Goal: Information Seeking & Learning: Learn about a topic

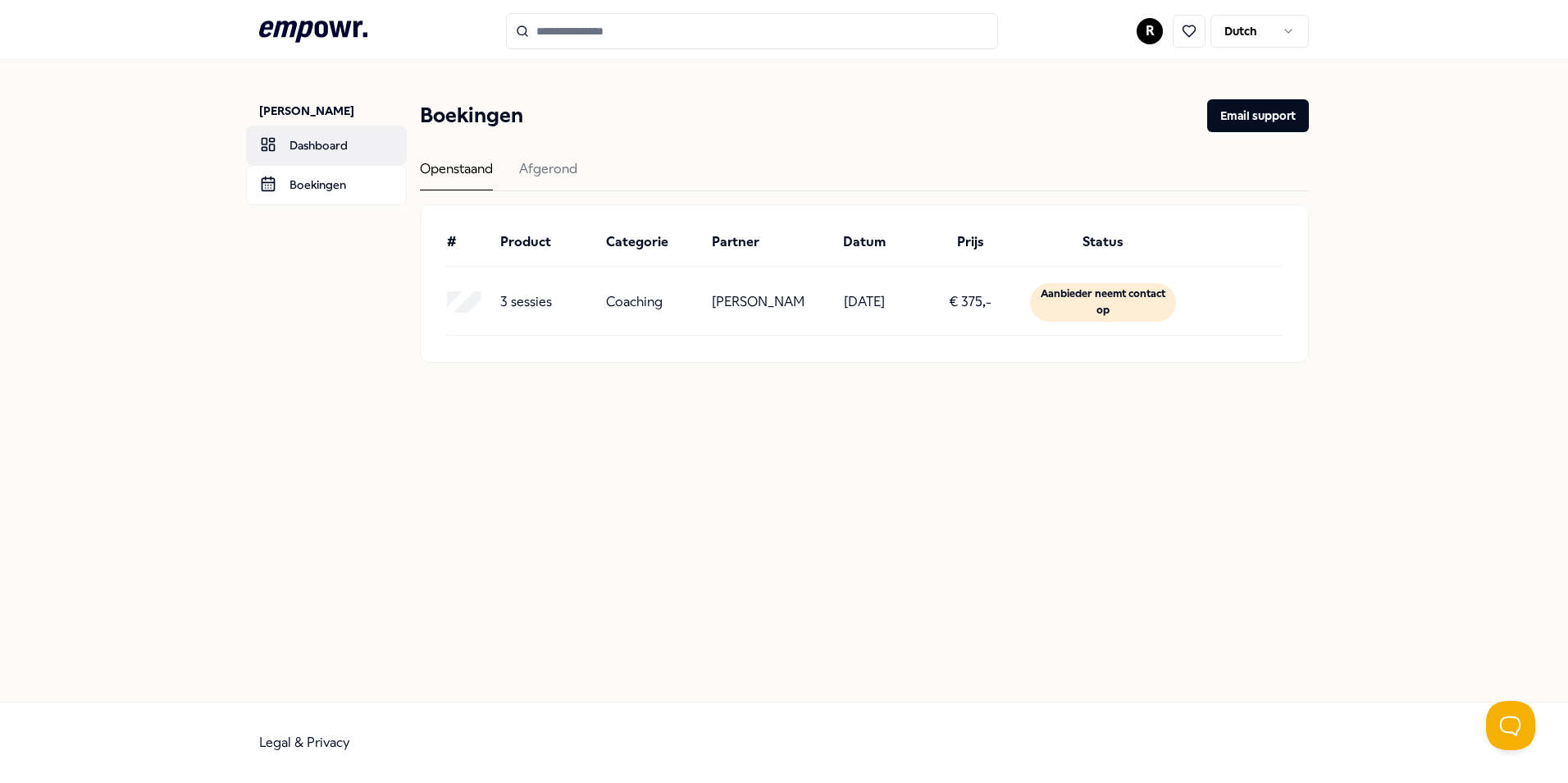
click at [320, 143] on link "Dashboard" at bounding box center [326, 146] width 161 height 39
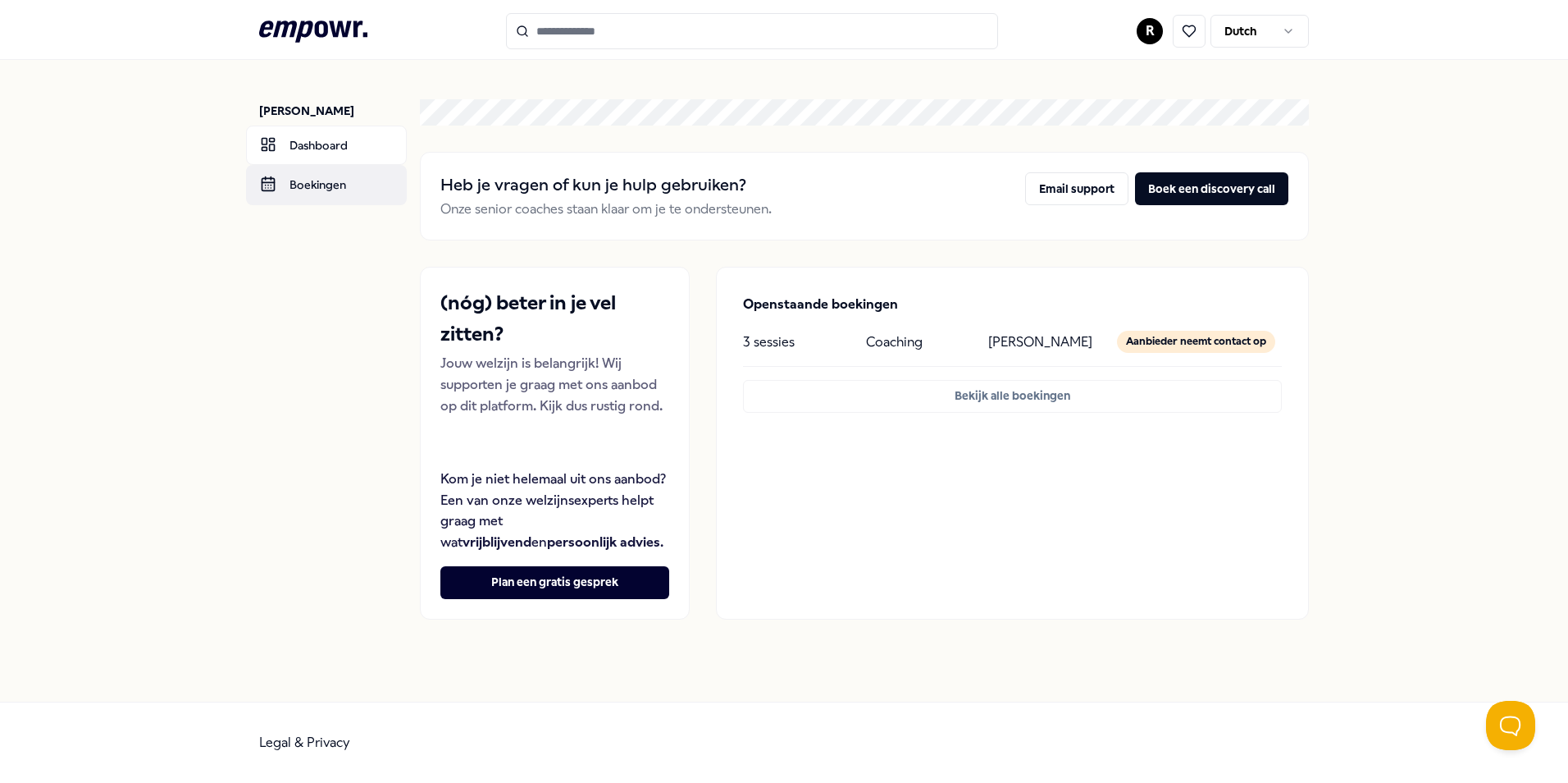
click at [277, 183] on link "Boekingen" at bounding box center [326, 184] width 161 height 39
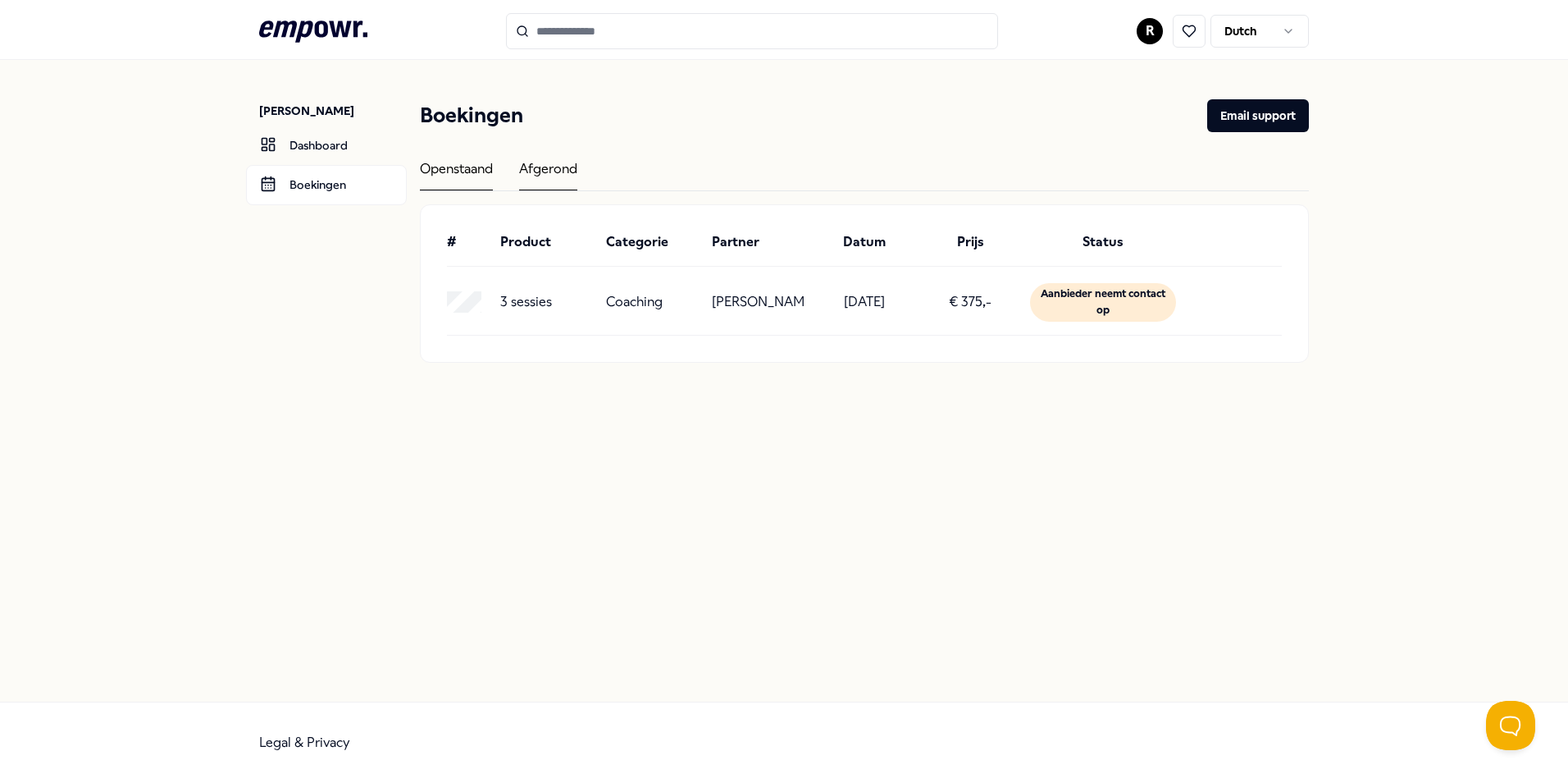
click at [546, 170] on div "Afgerond" at bounding box center [548, 174] width 58 height 32
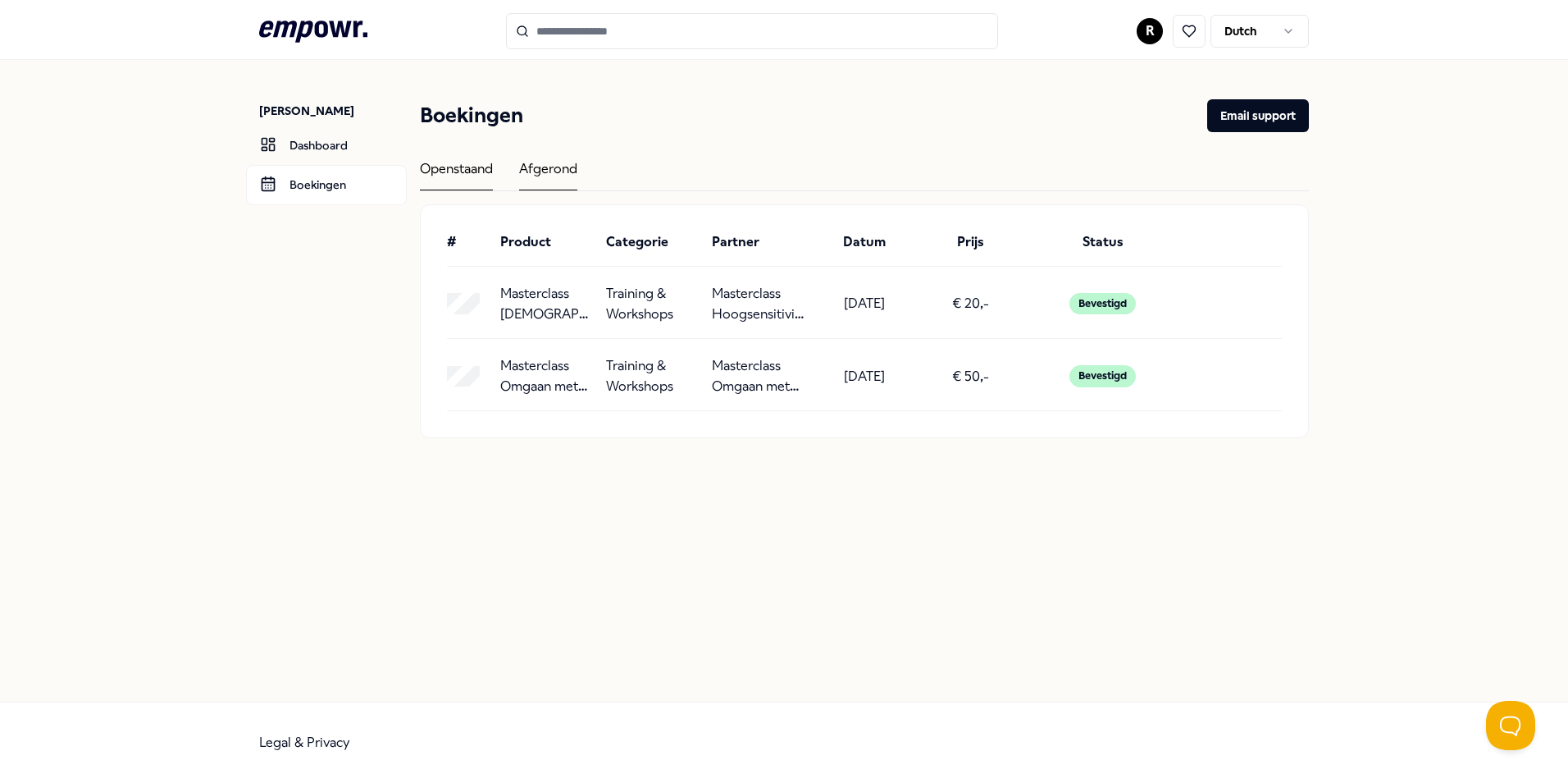
click at [466, 169] on div "Openstaand" at bounding box center [456, 174] width 73 height 32
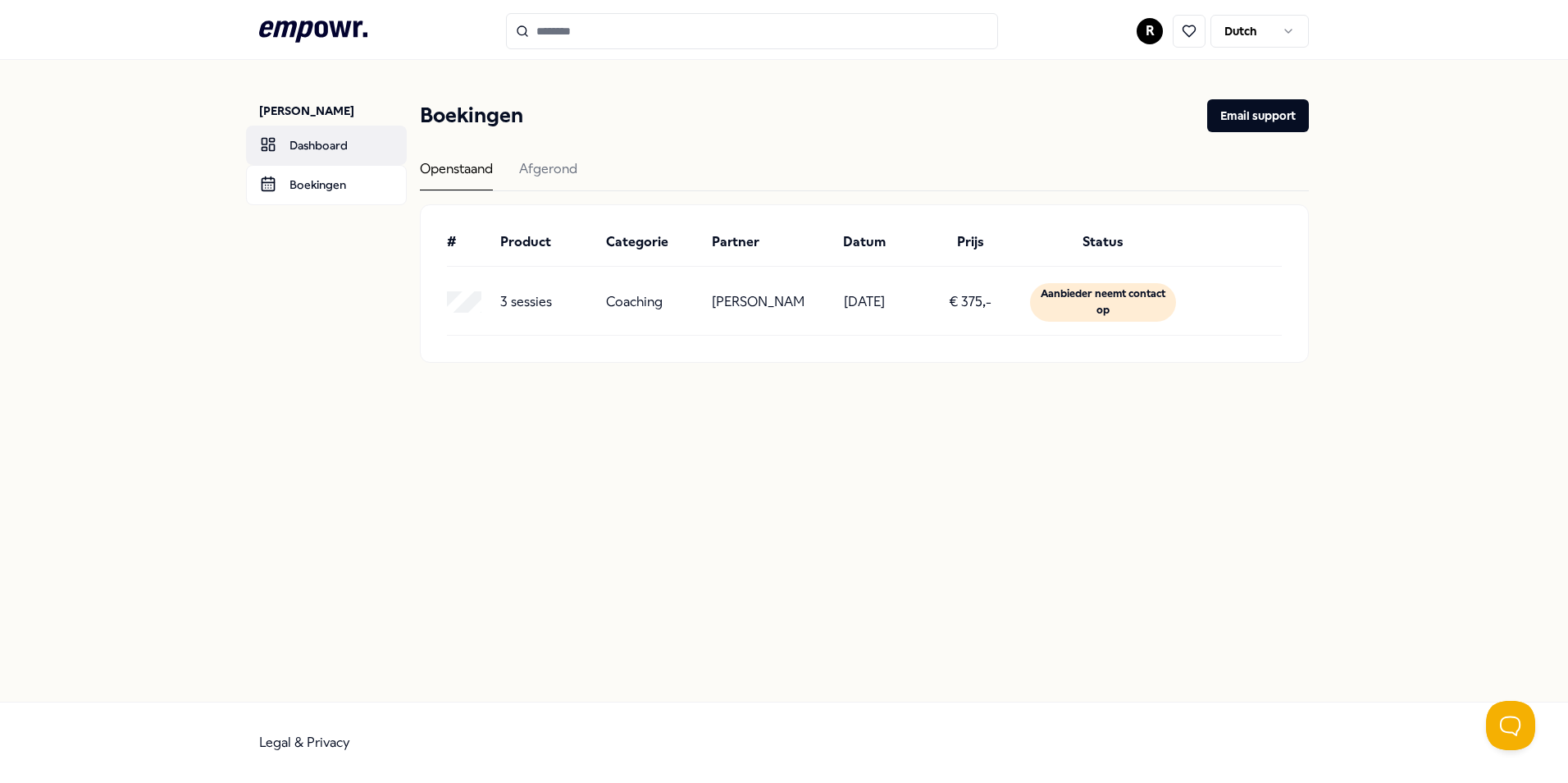
click at [309, 143] on link "Dashboard" at bounding box center [326, 146] width 161 height 39
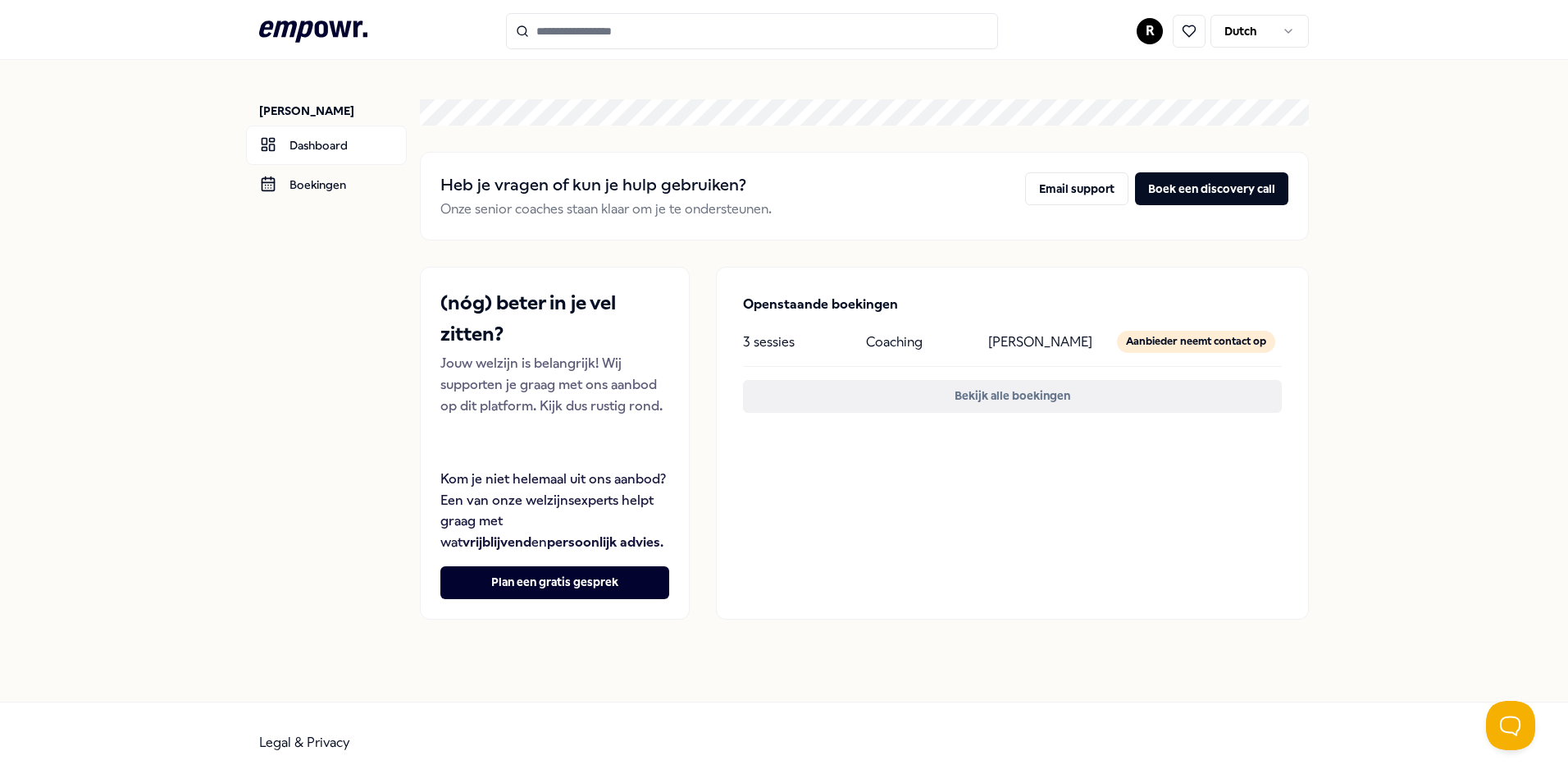
click at [1003, 395] on button "Bekijk alle boekingen" at bounding box center [1012, 396] width 539 height 33
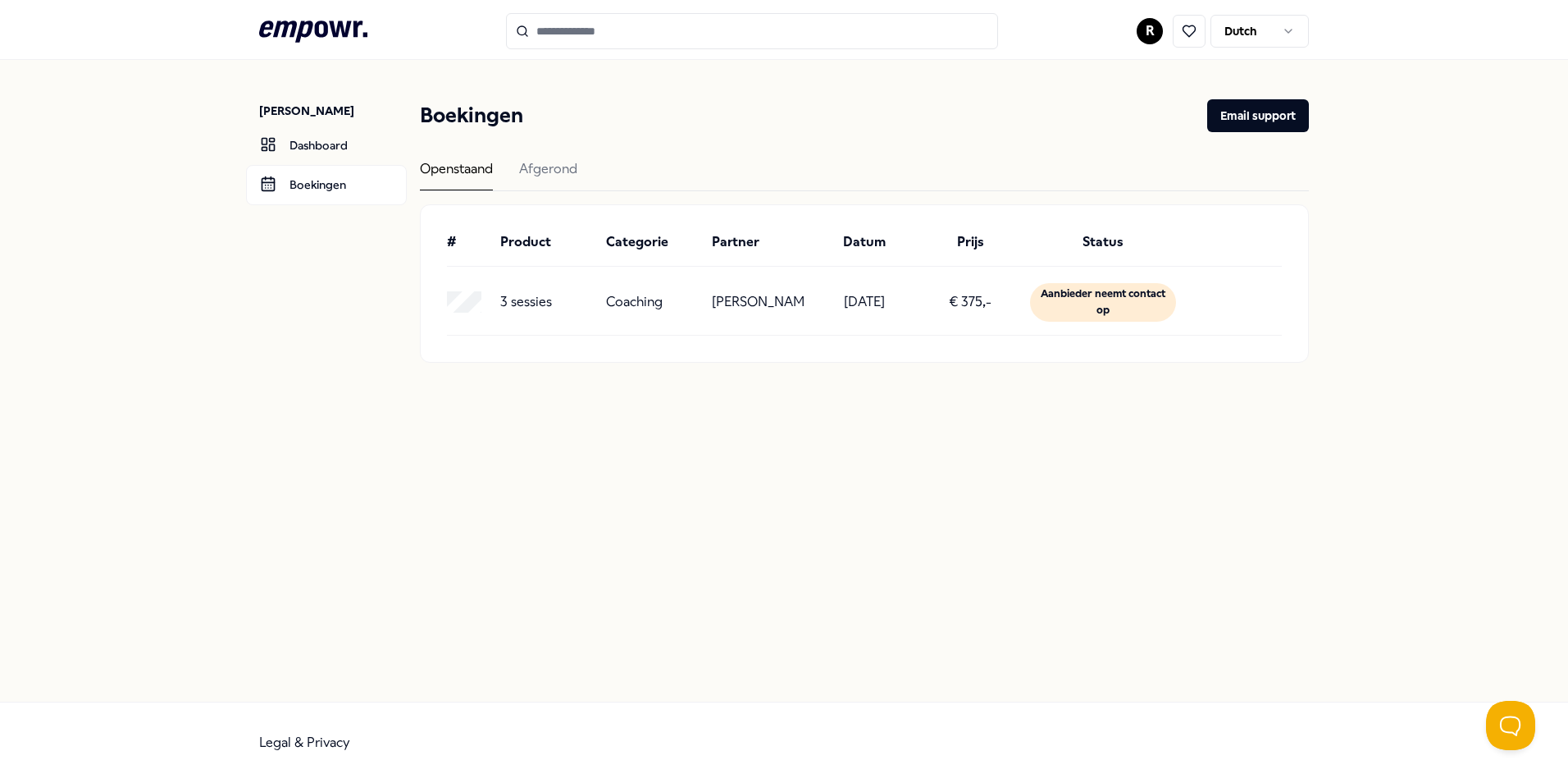
click at [638, 30] on input "Search for products, categories or subcategories" at bounding box center [752, 31] width 492 height 36
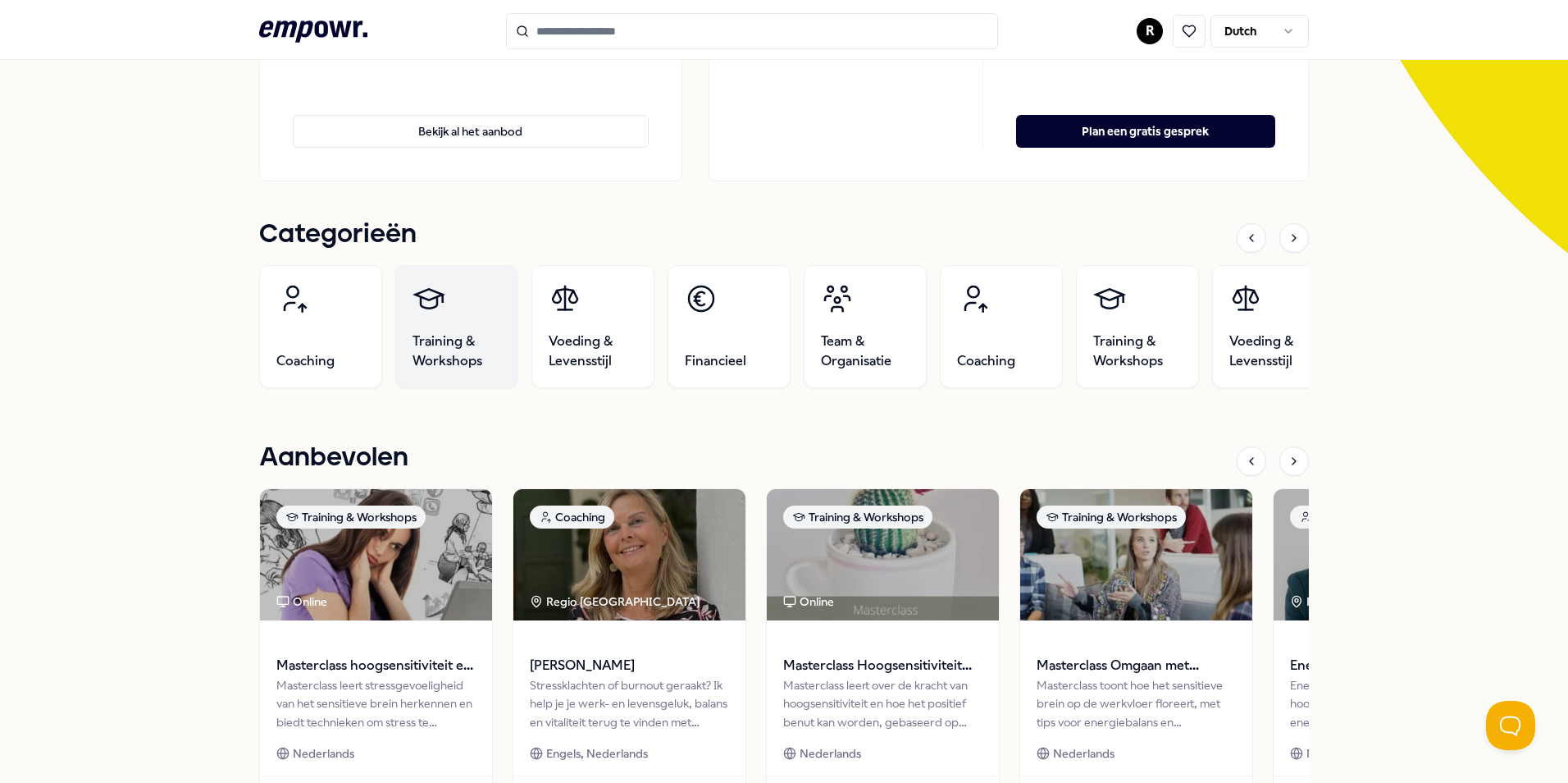
scroll to position [493, 0]
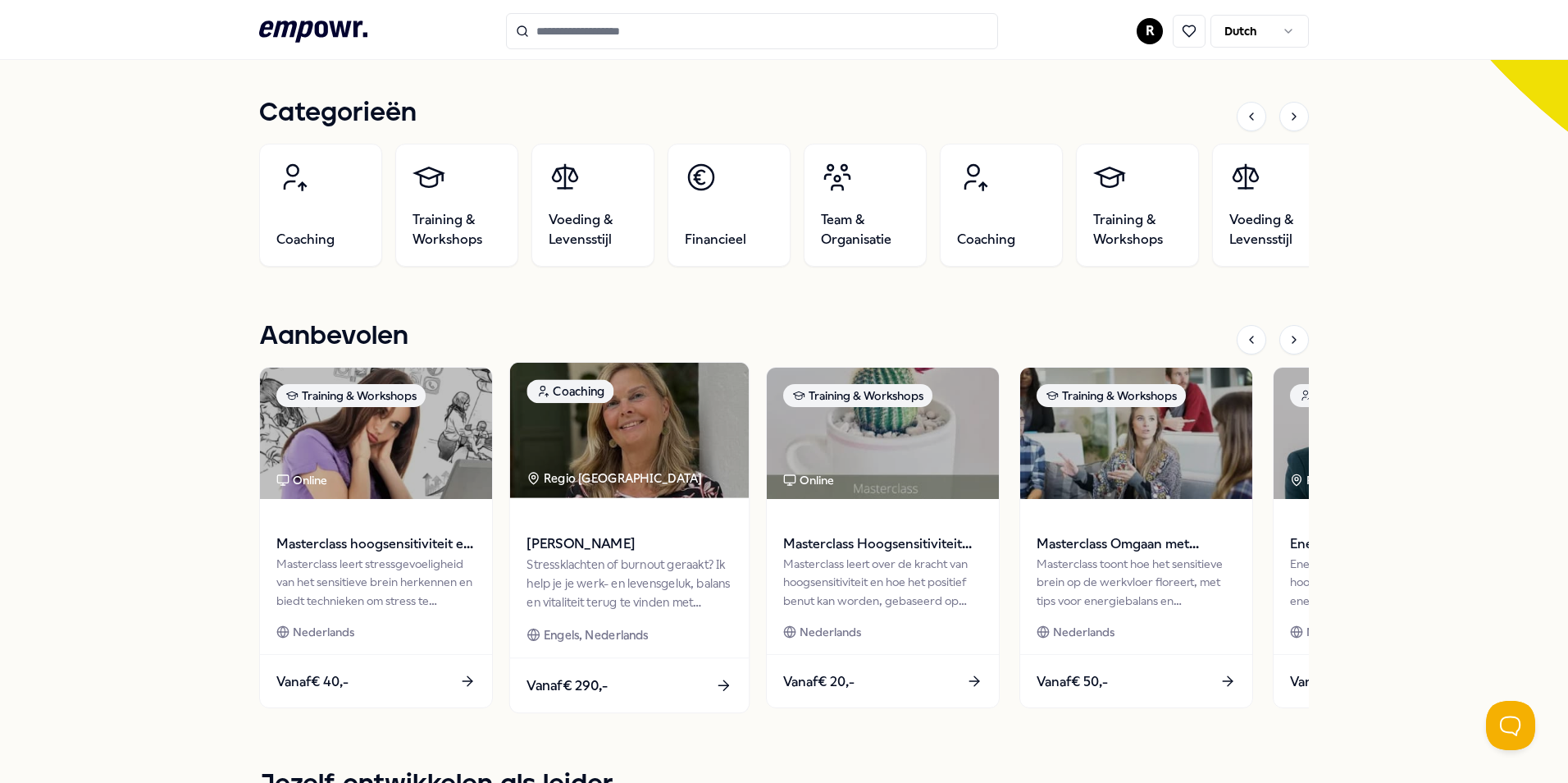
click at [603, 435] on img at bounding box center [629, 430] width 239 height 135
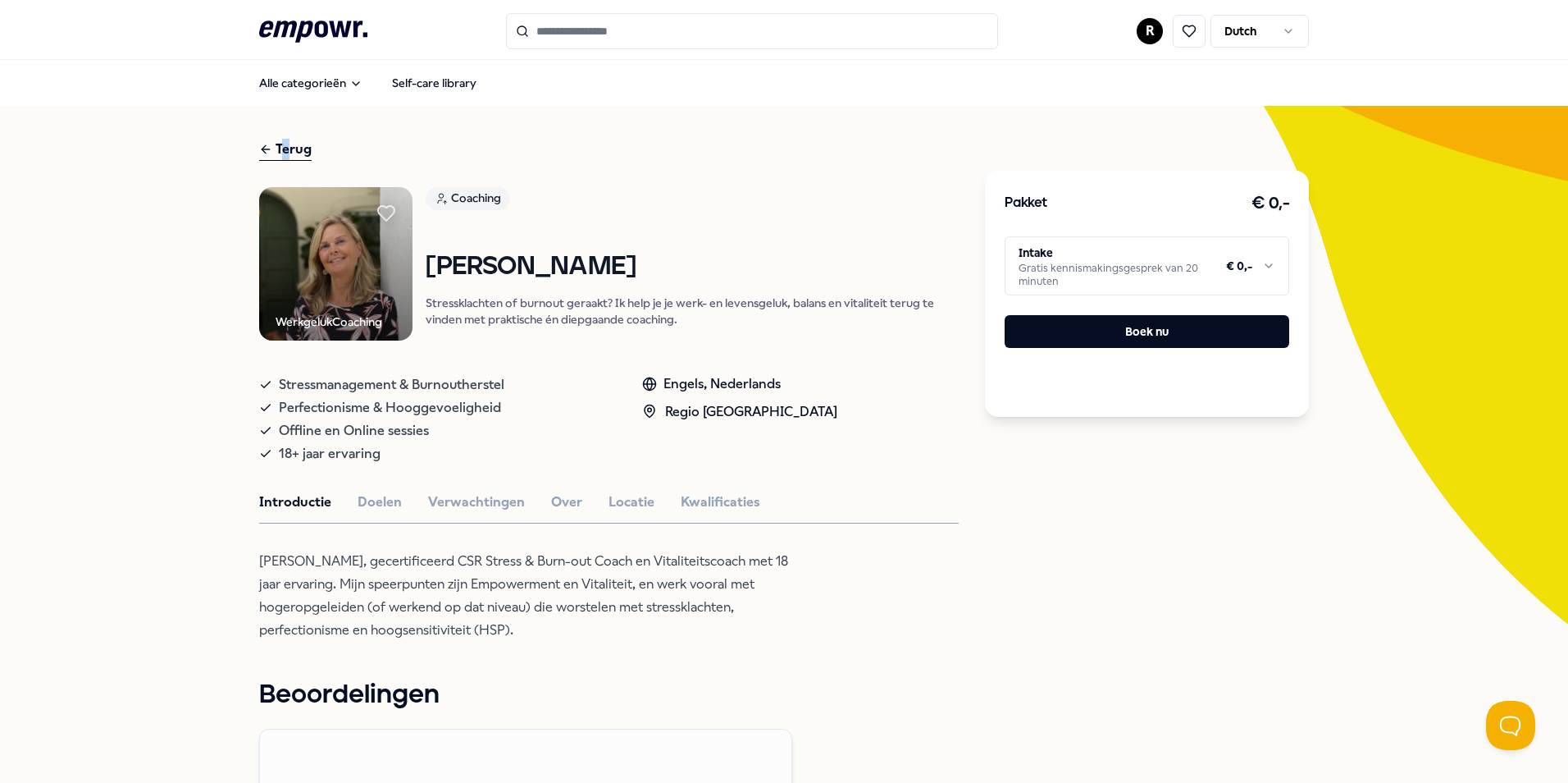
click at [281, 146] on div "Terug" at bounding box center [285, 150] width 52 height 22
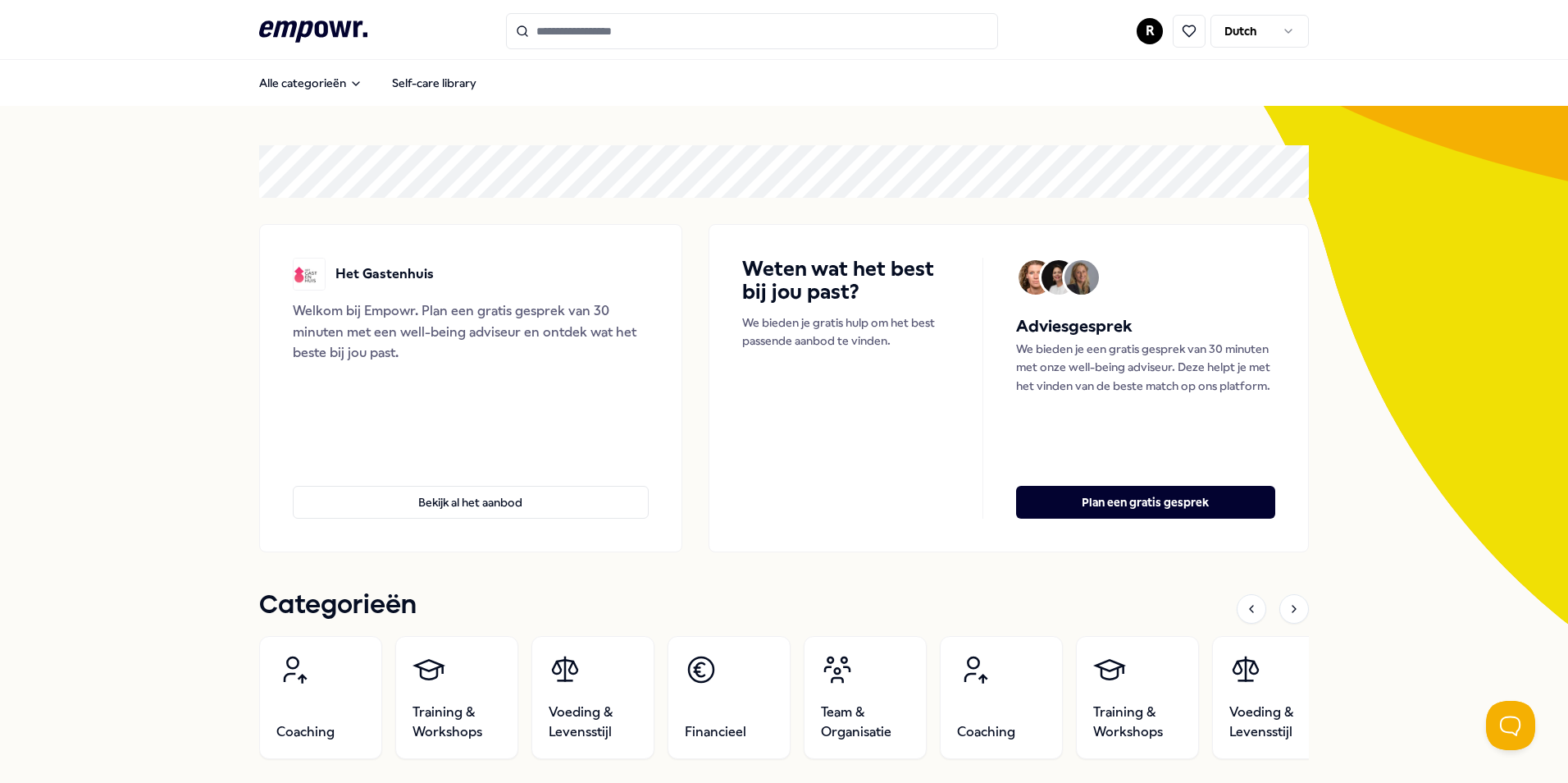
click at [630, 32] on input "Search for products, categories or subcategories" at bounding box center [752, 31] width 492 height 36
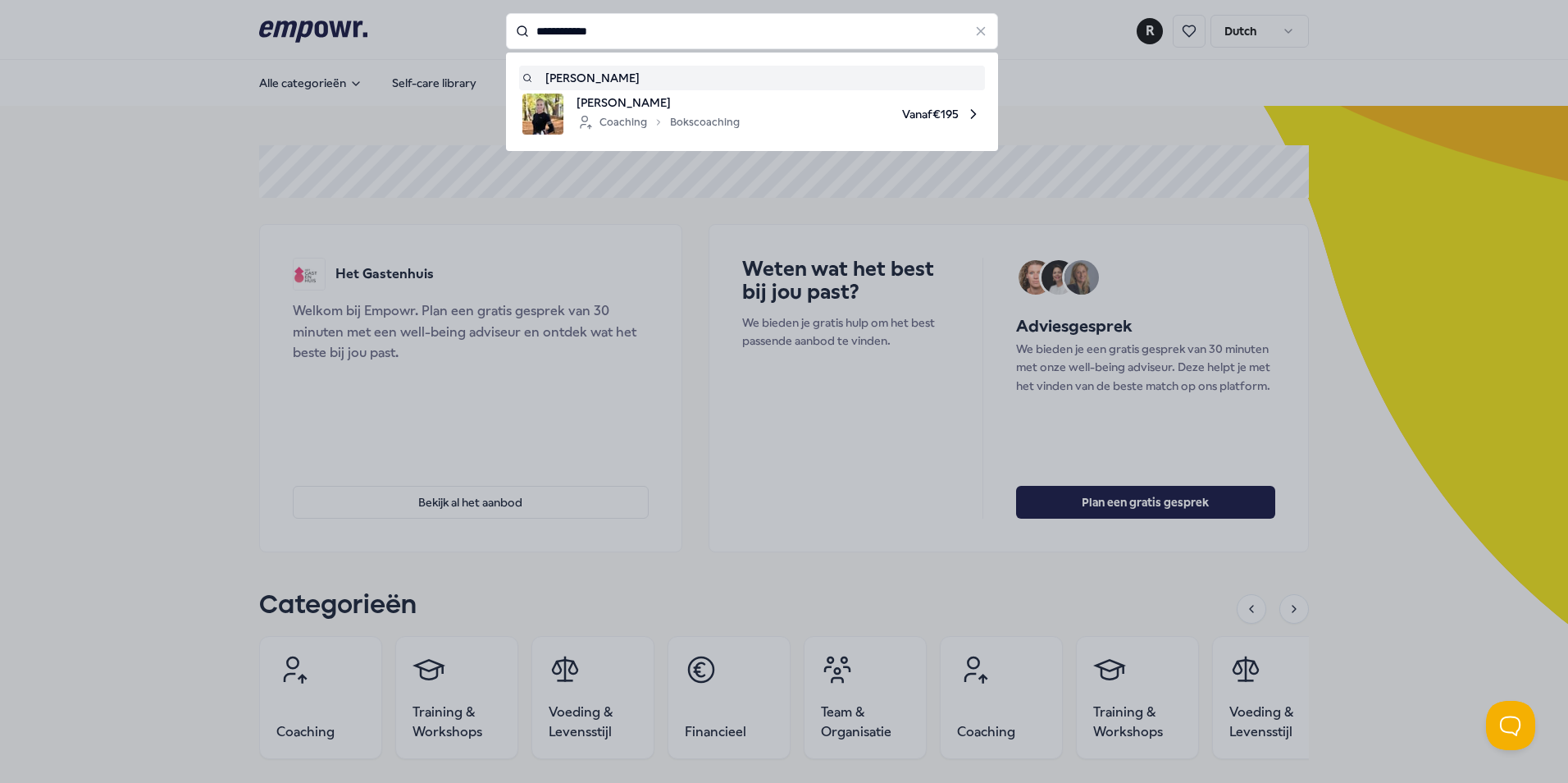
type input "**********"
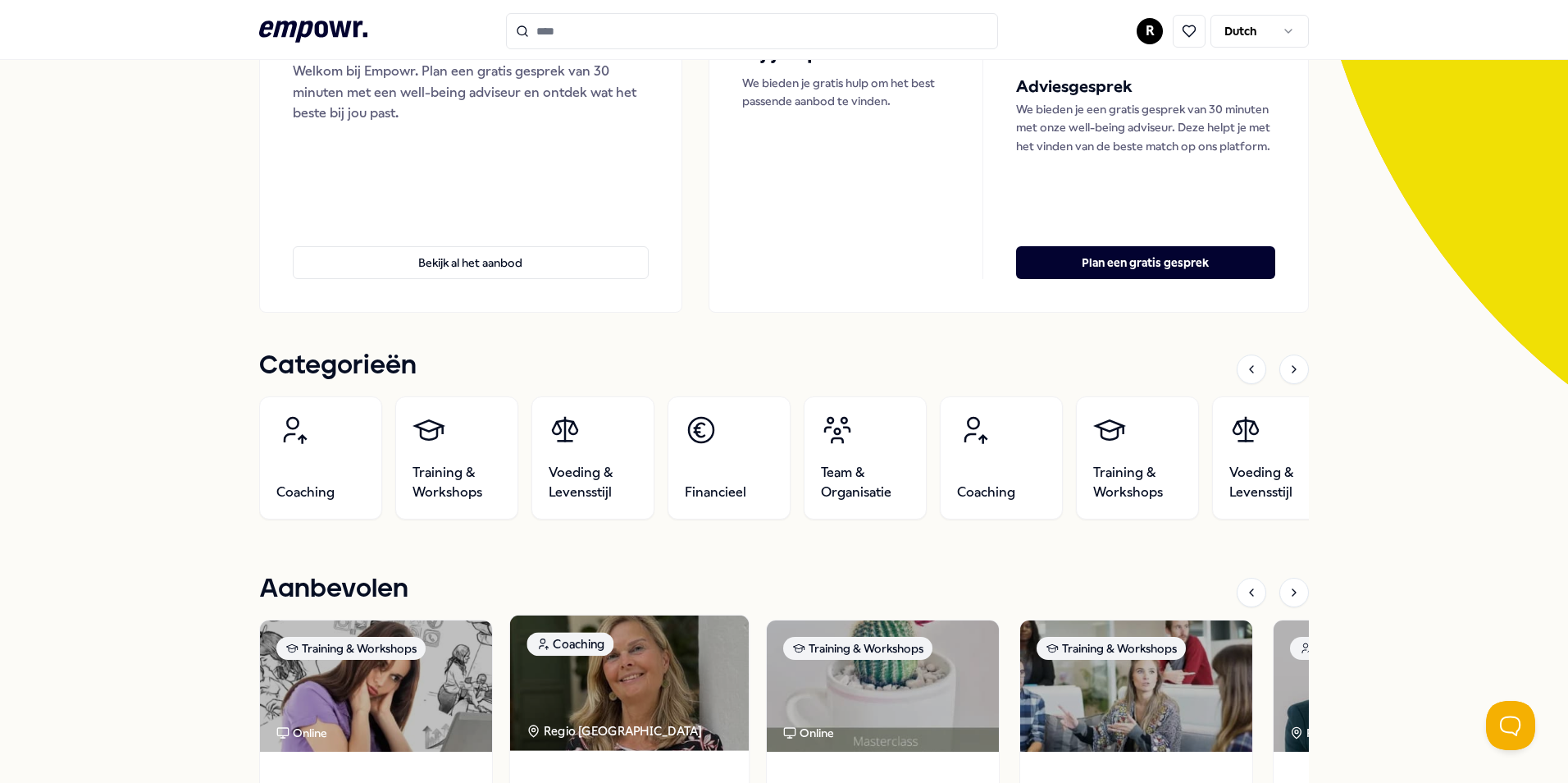
scroll to position [410, 0]
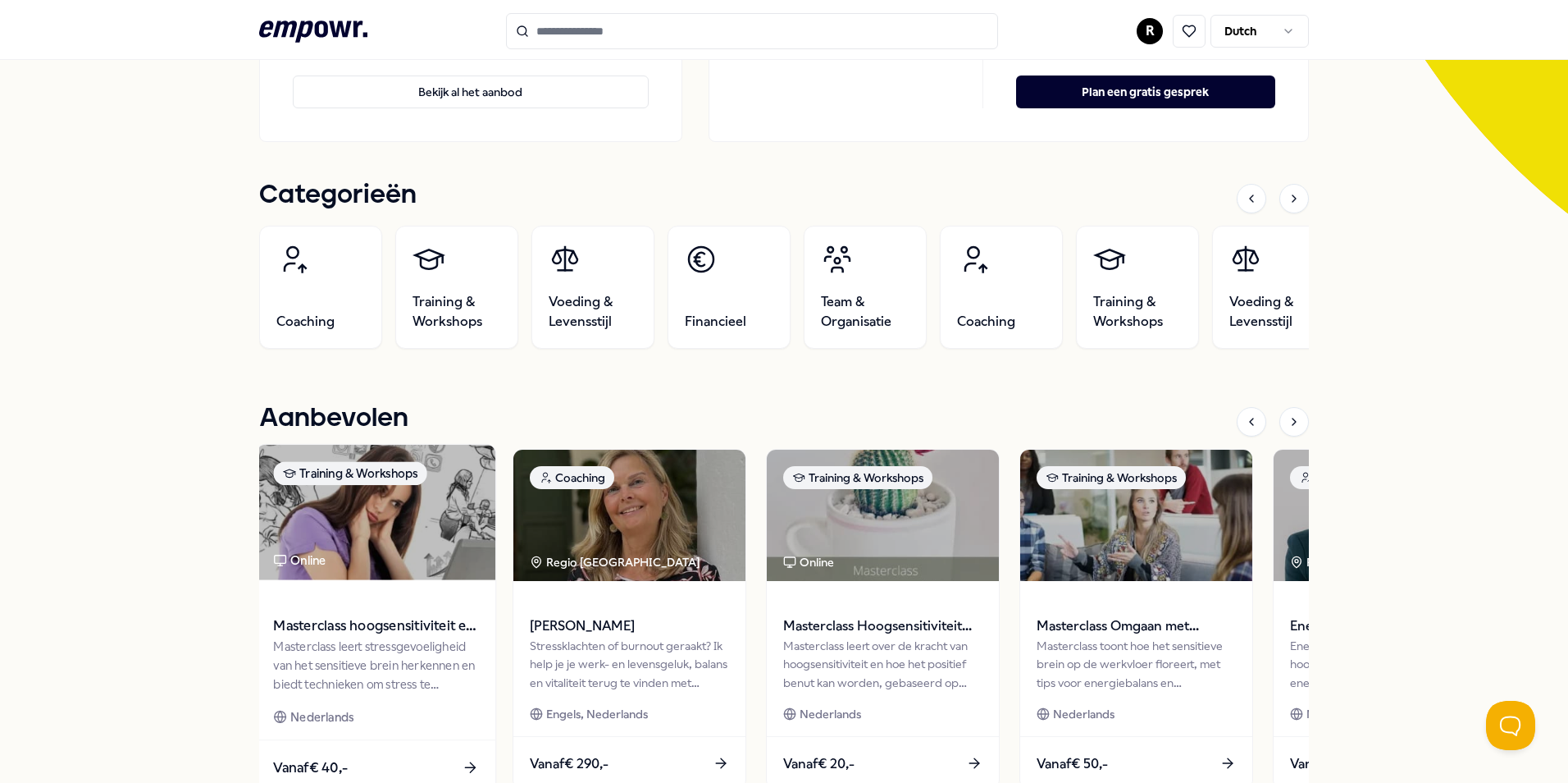
click at [349, 617] on span "Masterclass hoogsensitiviteit en stress" at bounding box center [375, 625] width 205 height 21
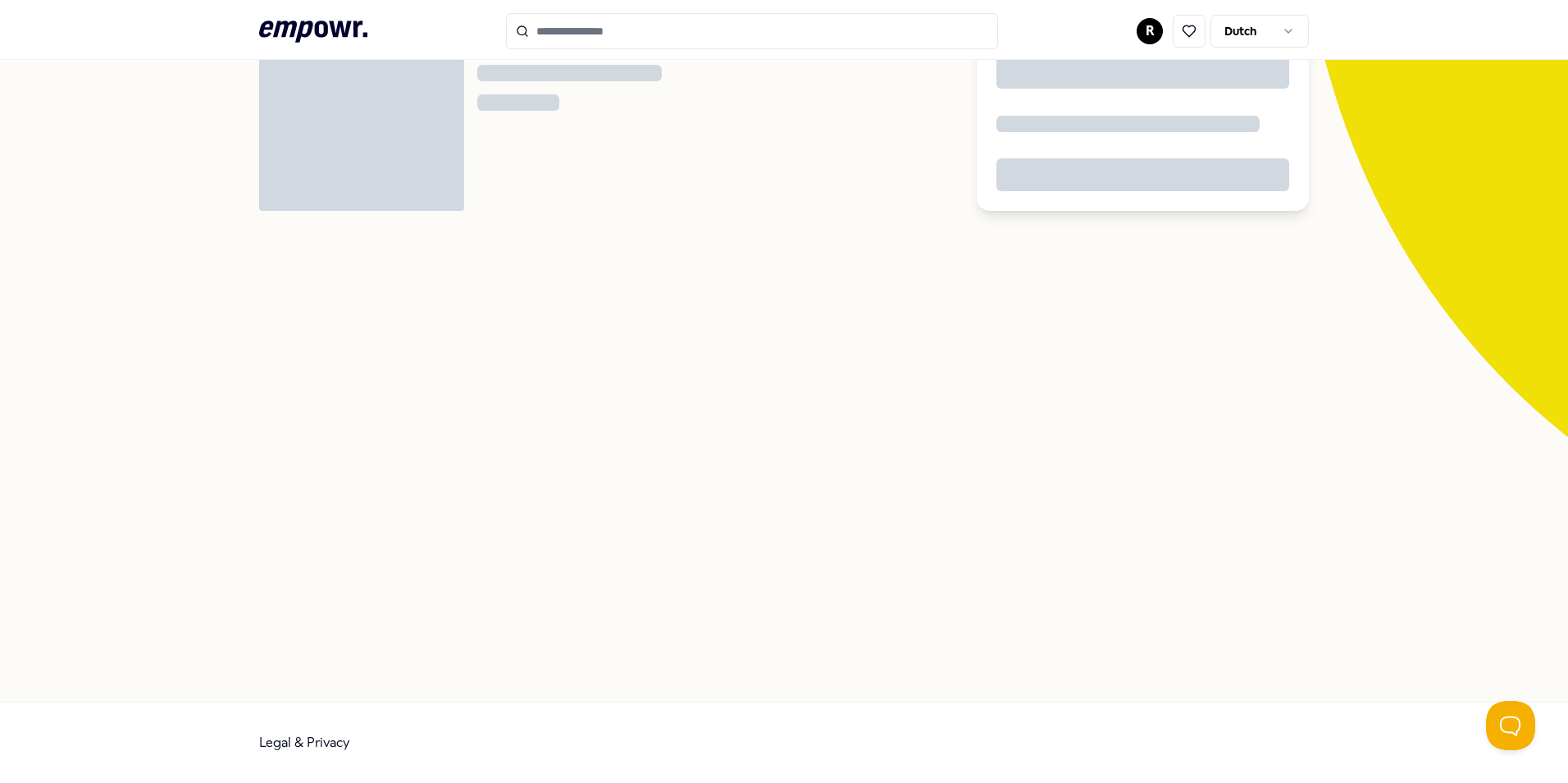
scroll to position [106, 0]
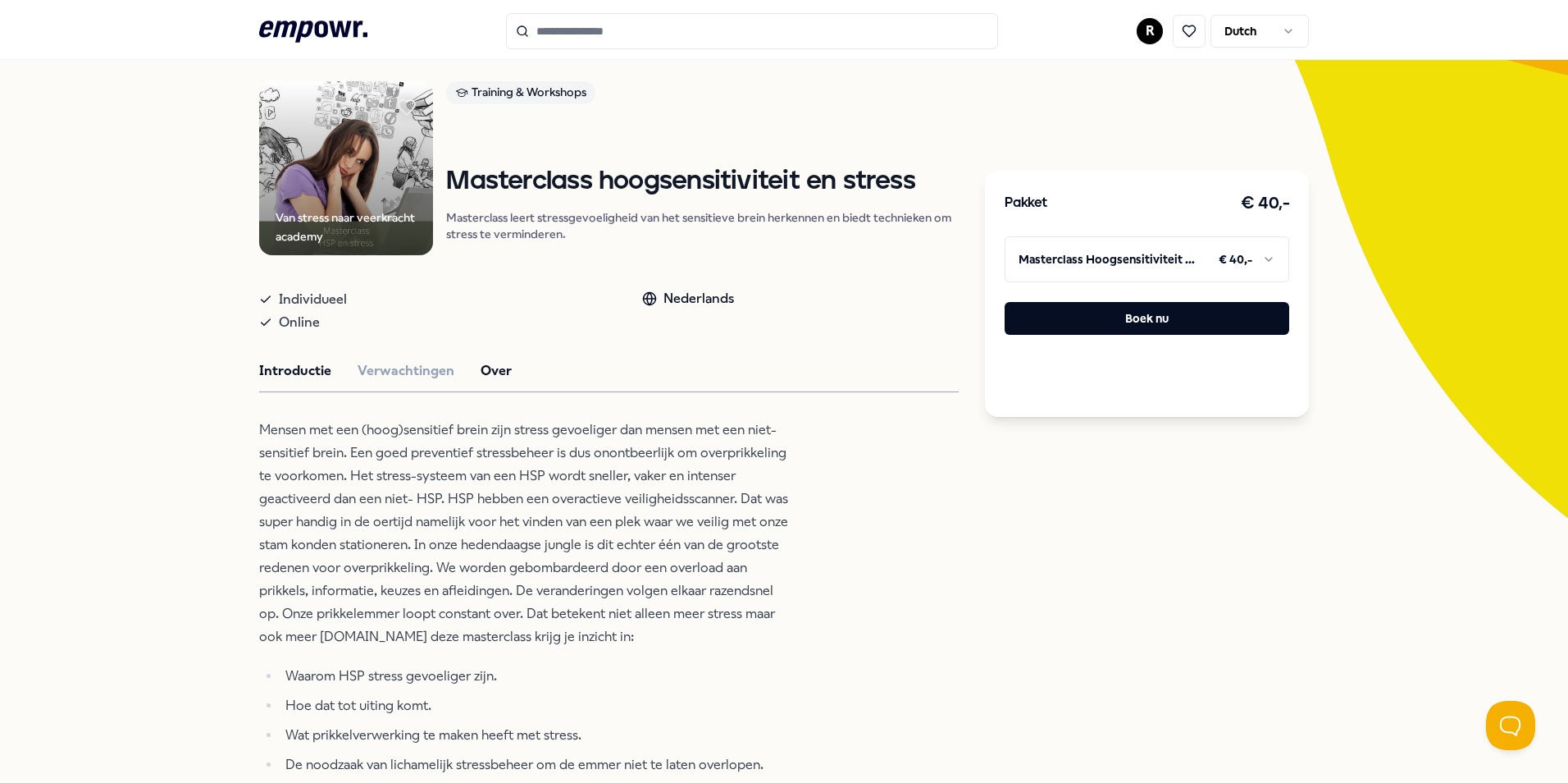
click at [480, 370] on button "Over" at bounding box center [496, 370] width 31 height 21
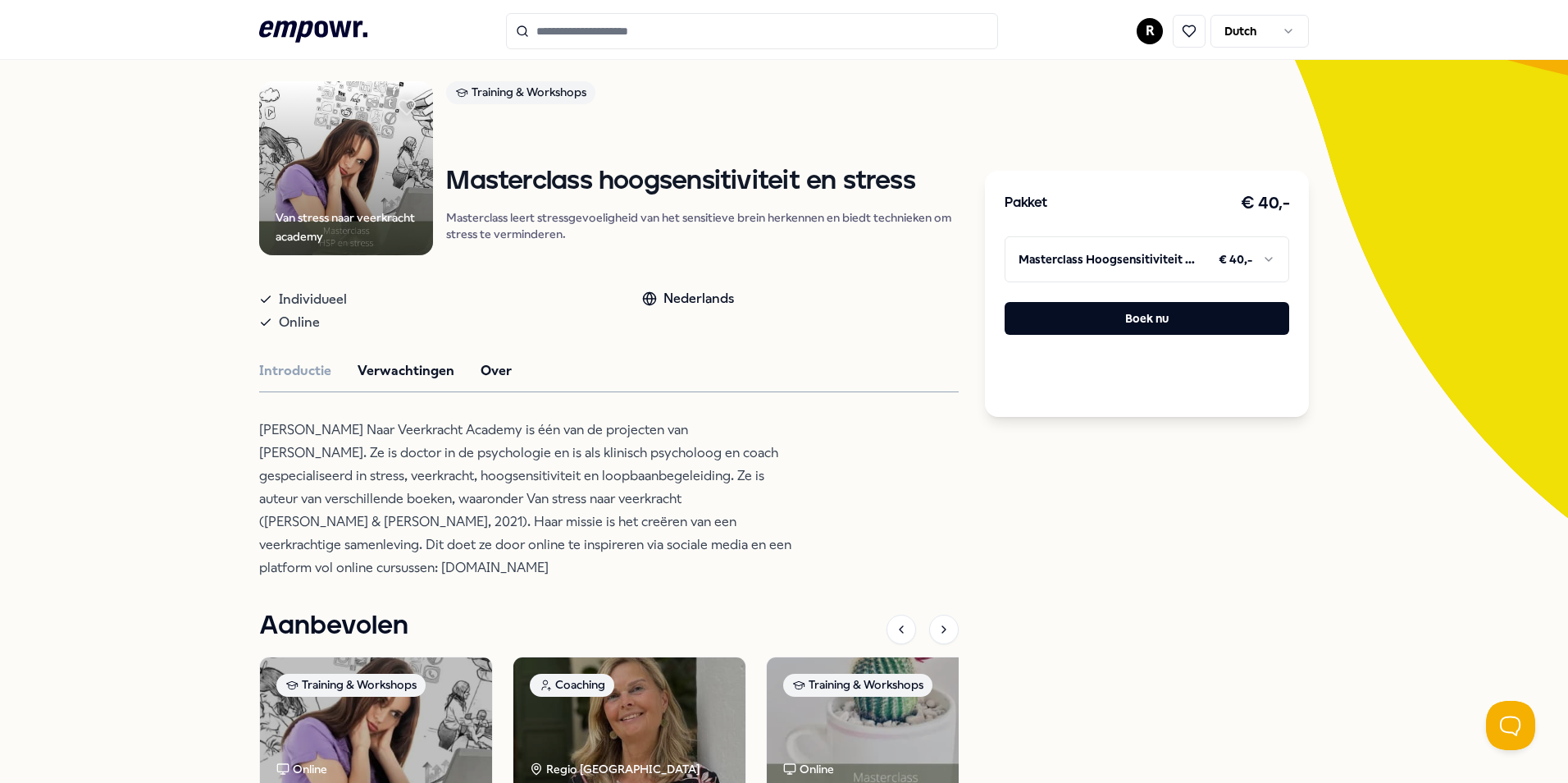
click at [384, 368] on button "Verwachtingen" at bounding box center [406, 370] width 97 height 21
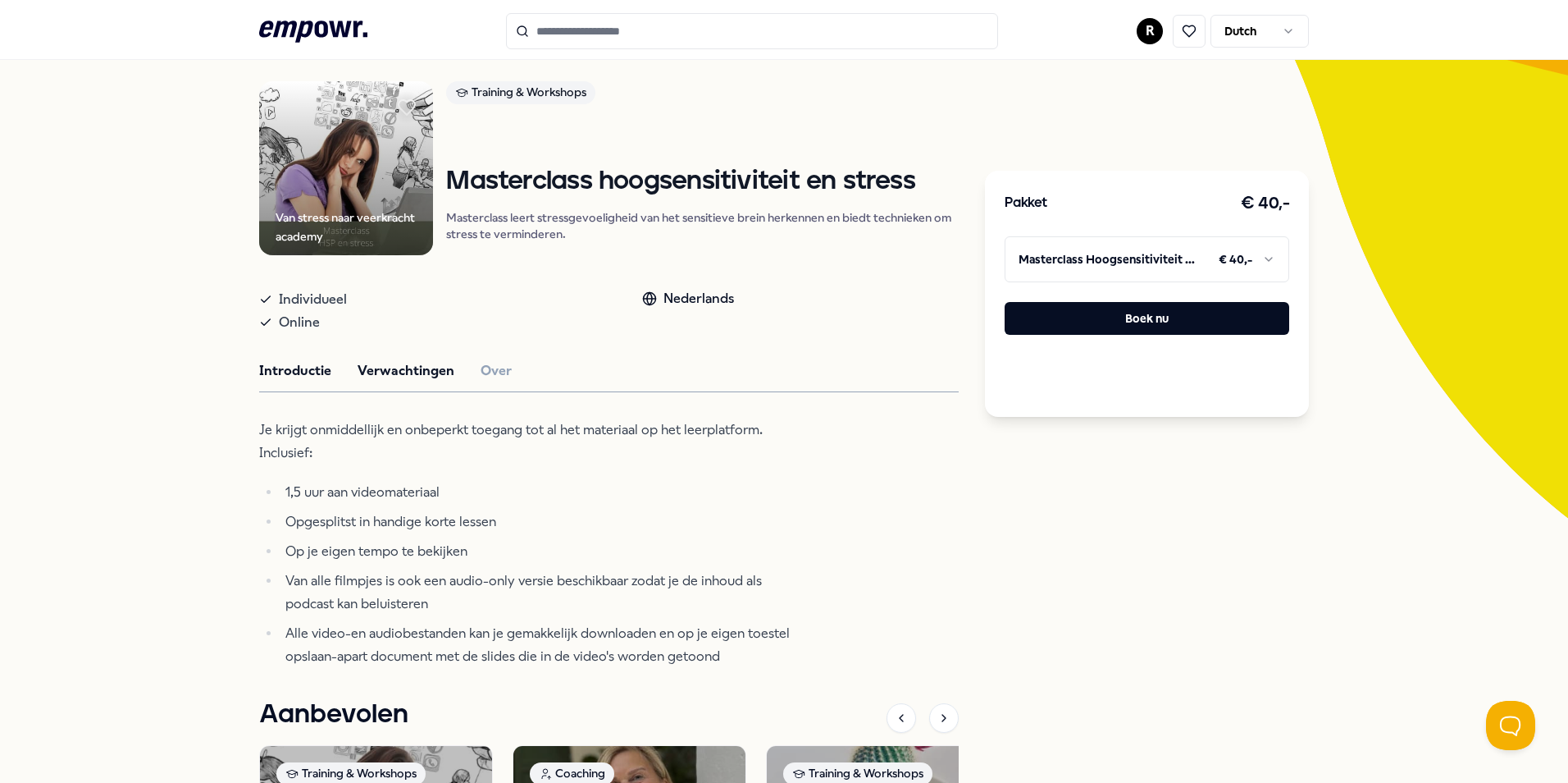
click at [276, 378] on button "Introductie" at bounding box center [295, 370] width 72 height 21
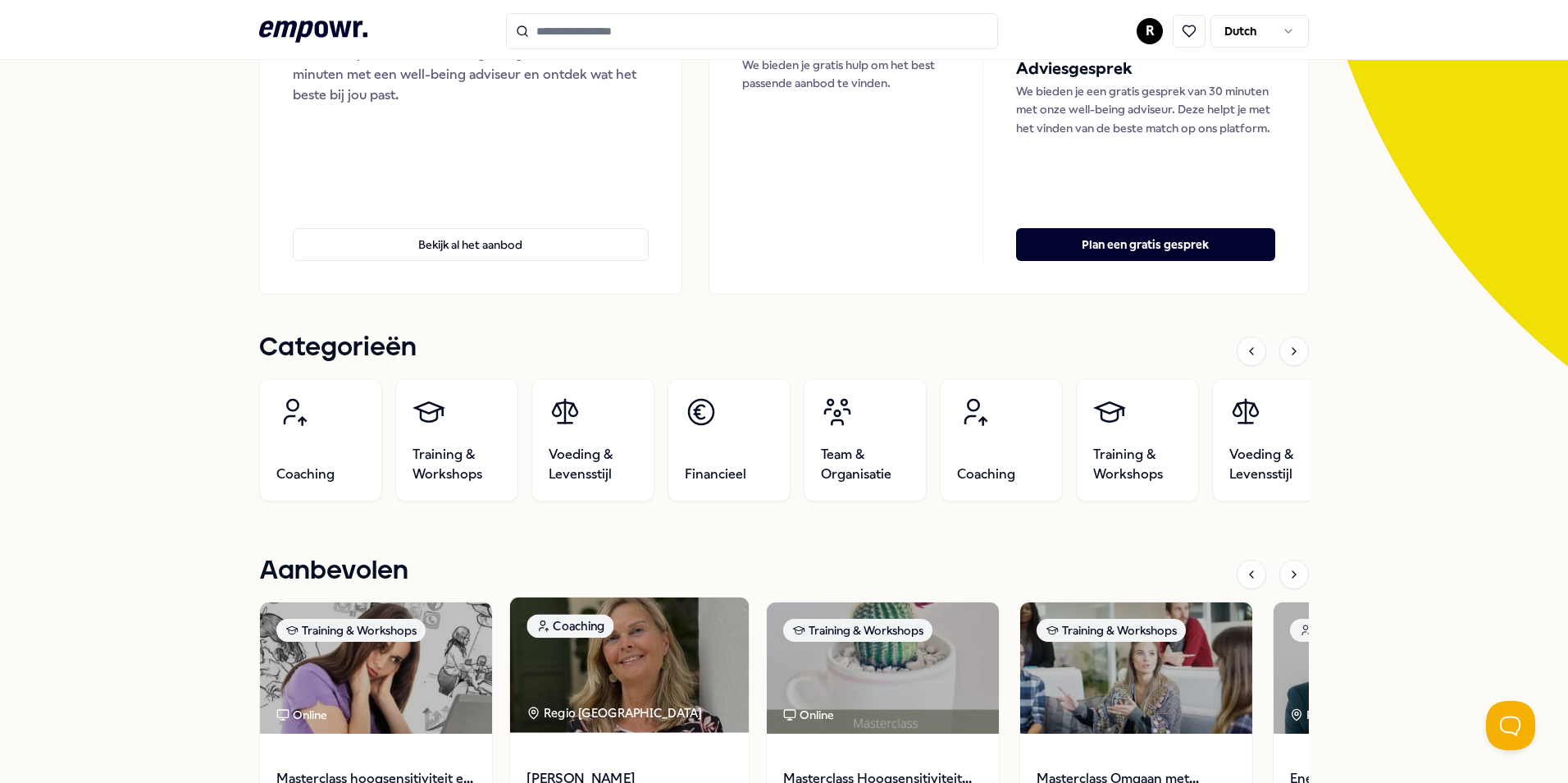
scroll to position [598, 0]
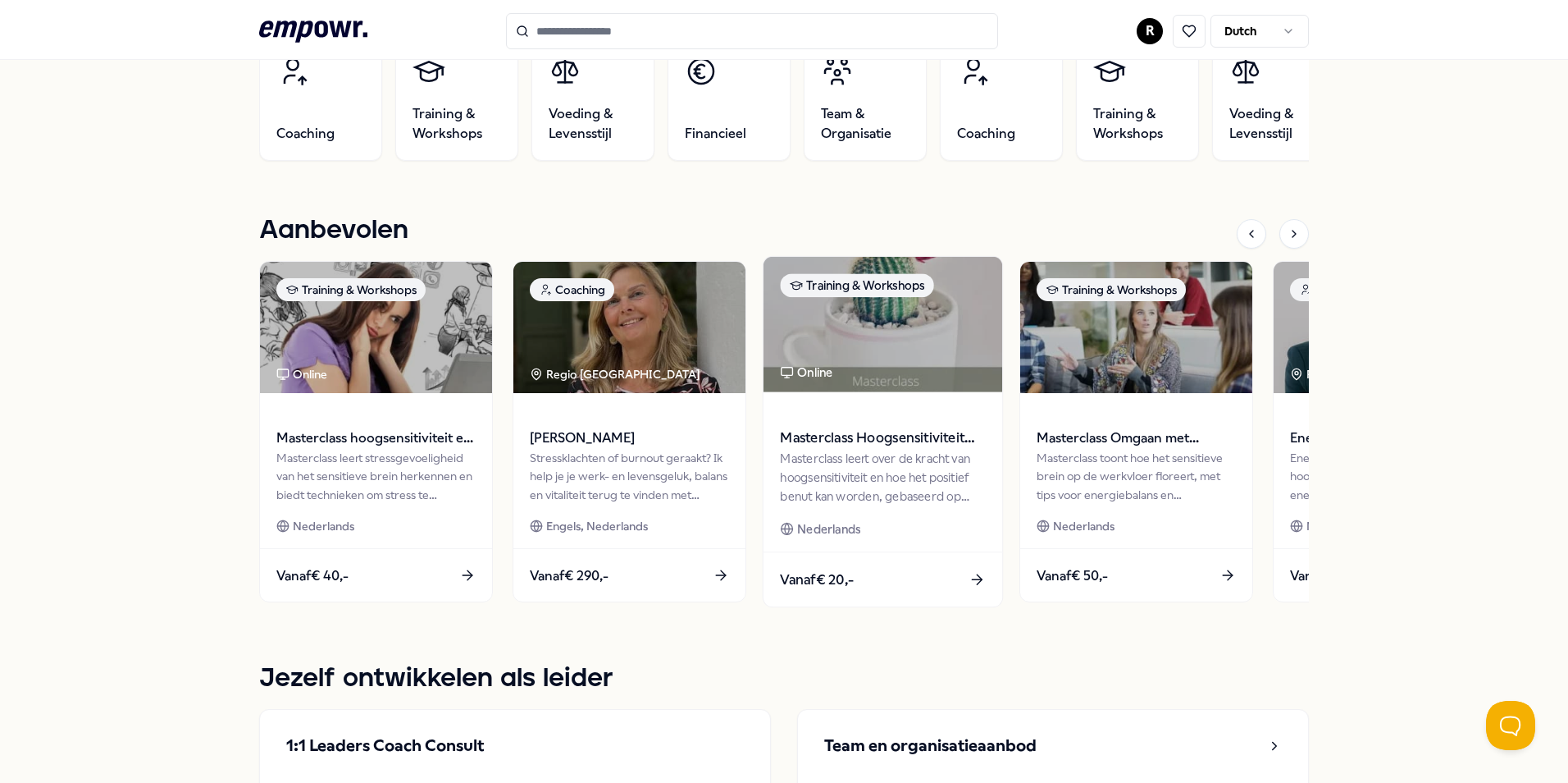
click at [900, 368] on img at bounding box center [883, 325] width 239 height 135
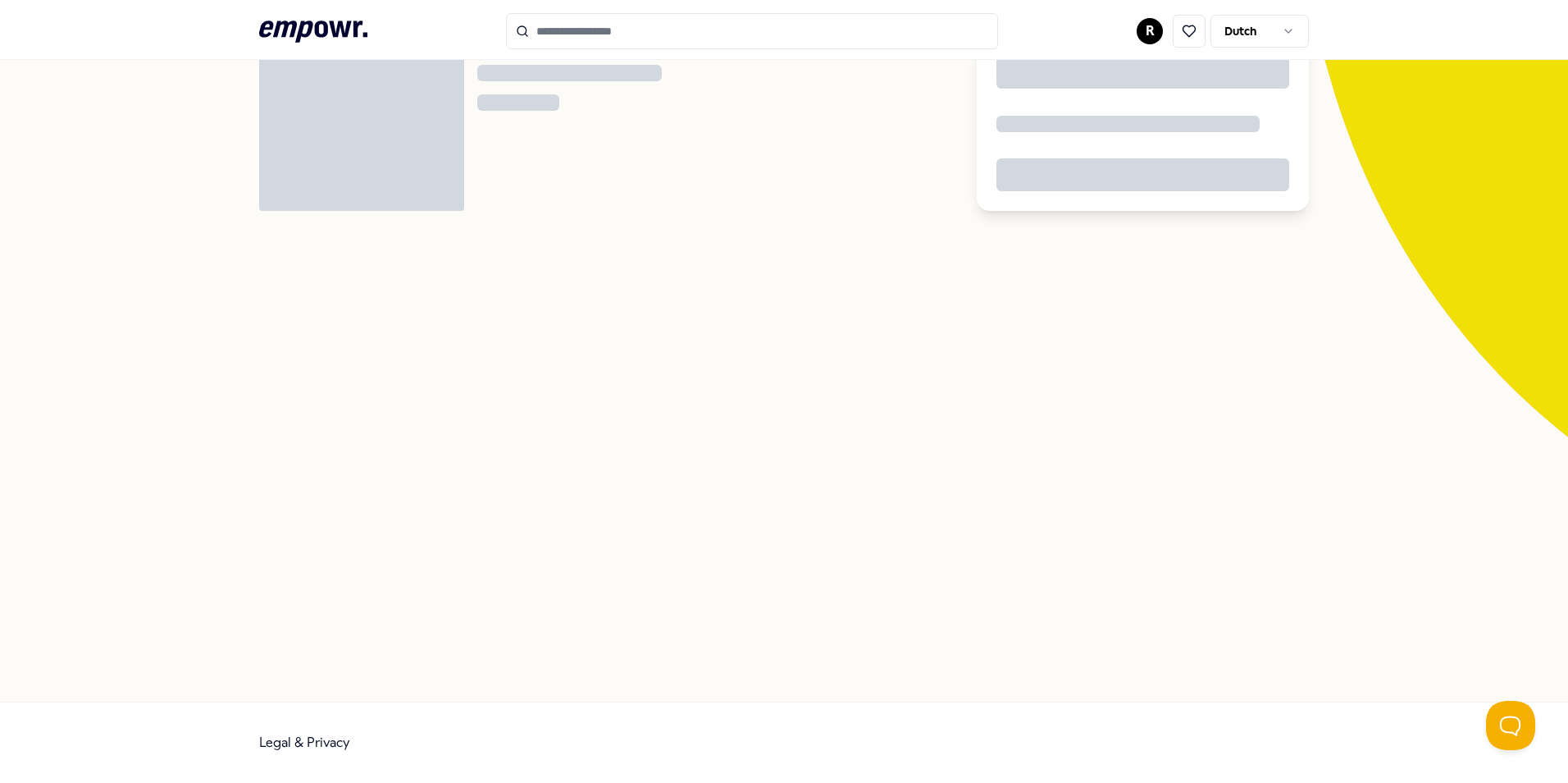
scroll to position [106, 0]
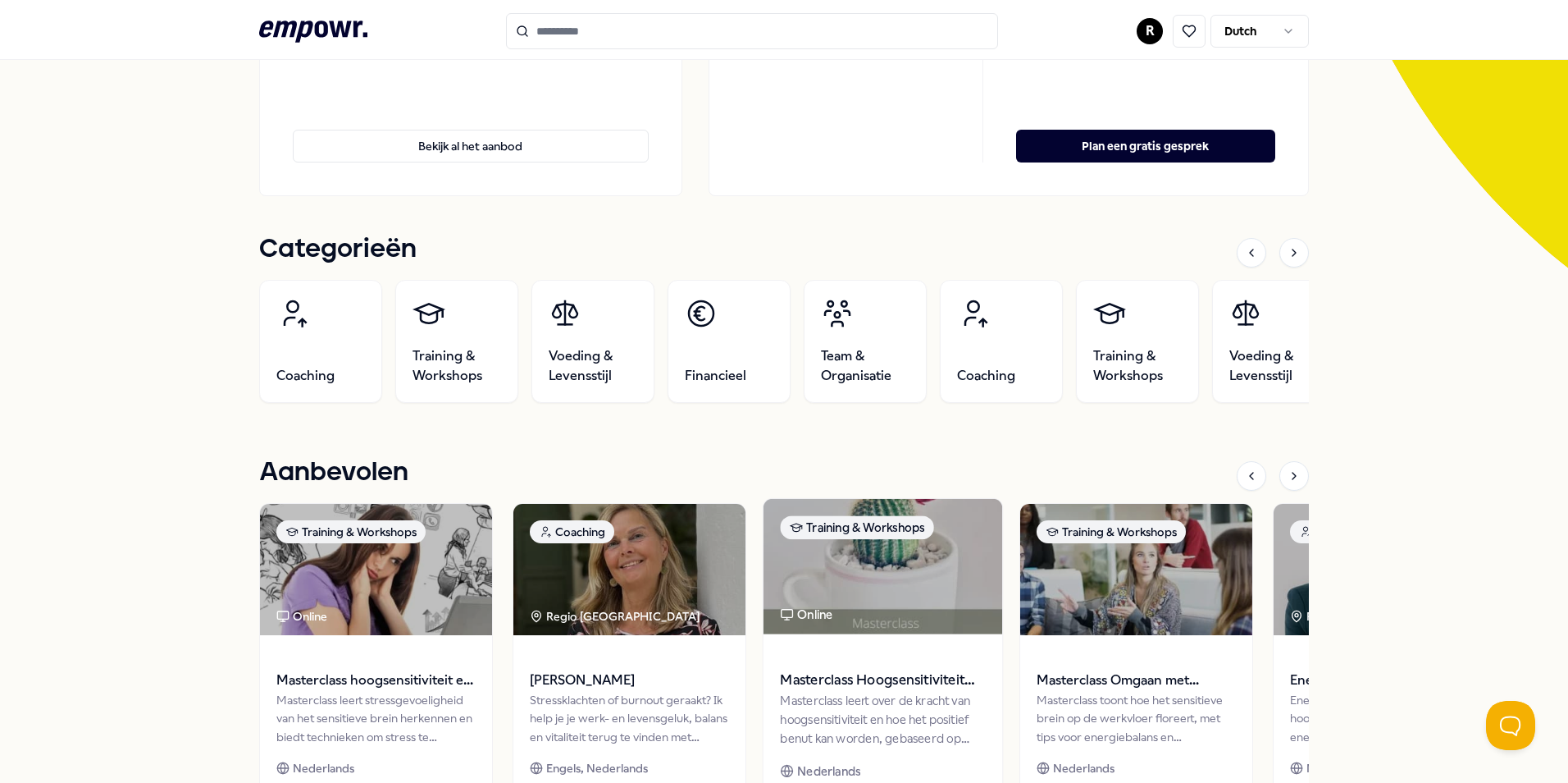
scroll to position [516, 0]
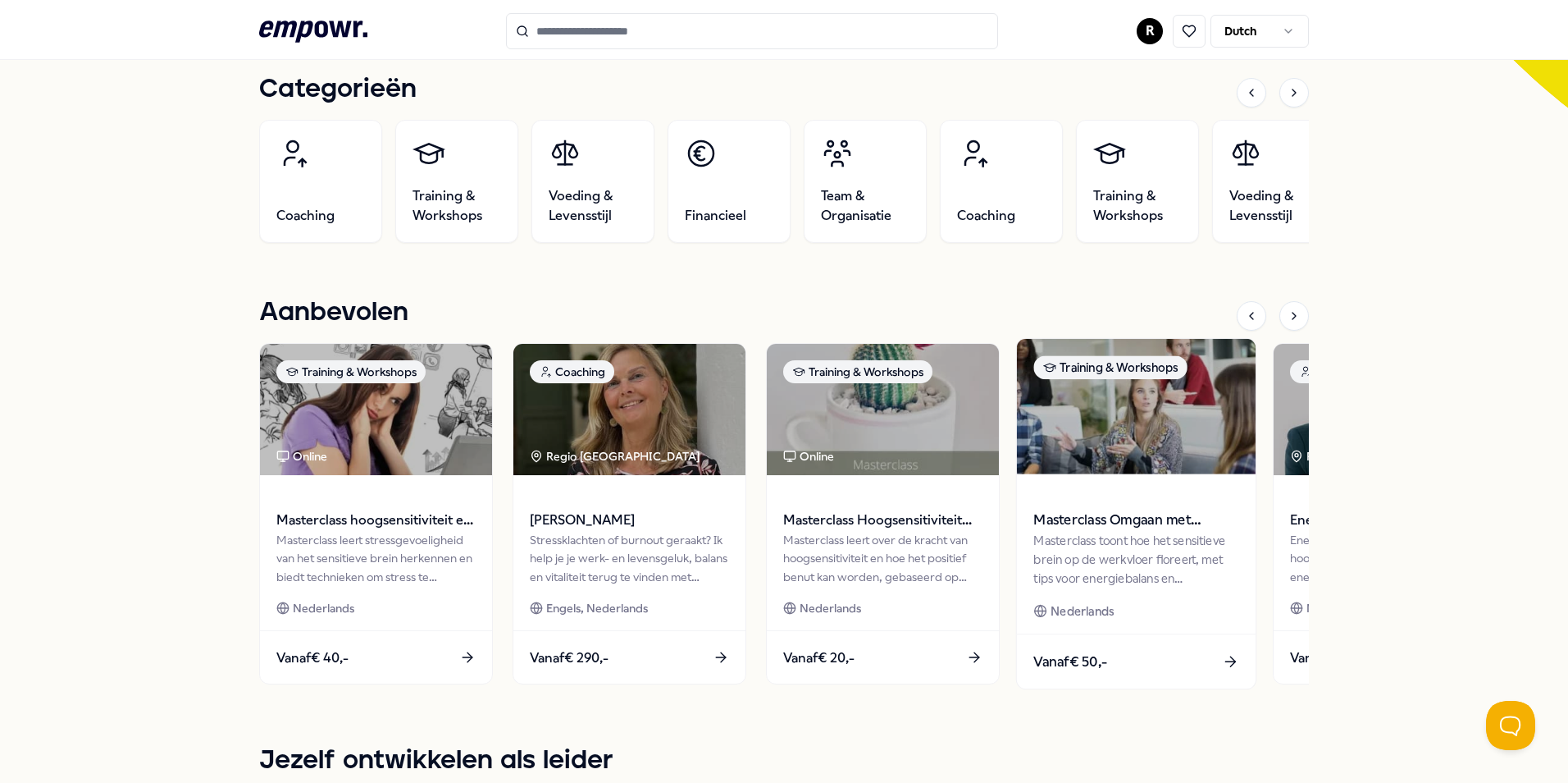
click at [1140, 411] on img at bounding box center [1136, 407] width 239 height 135
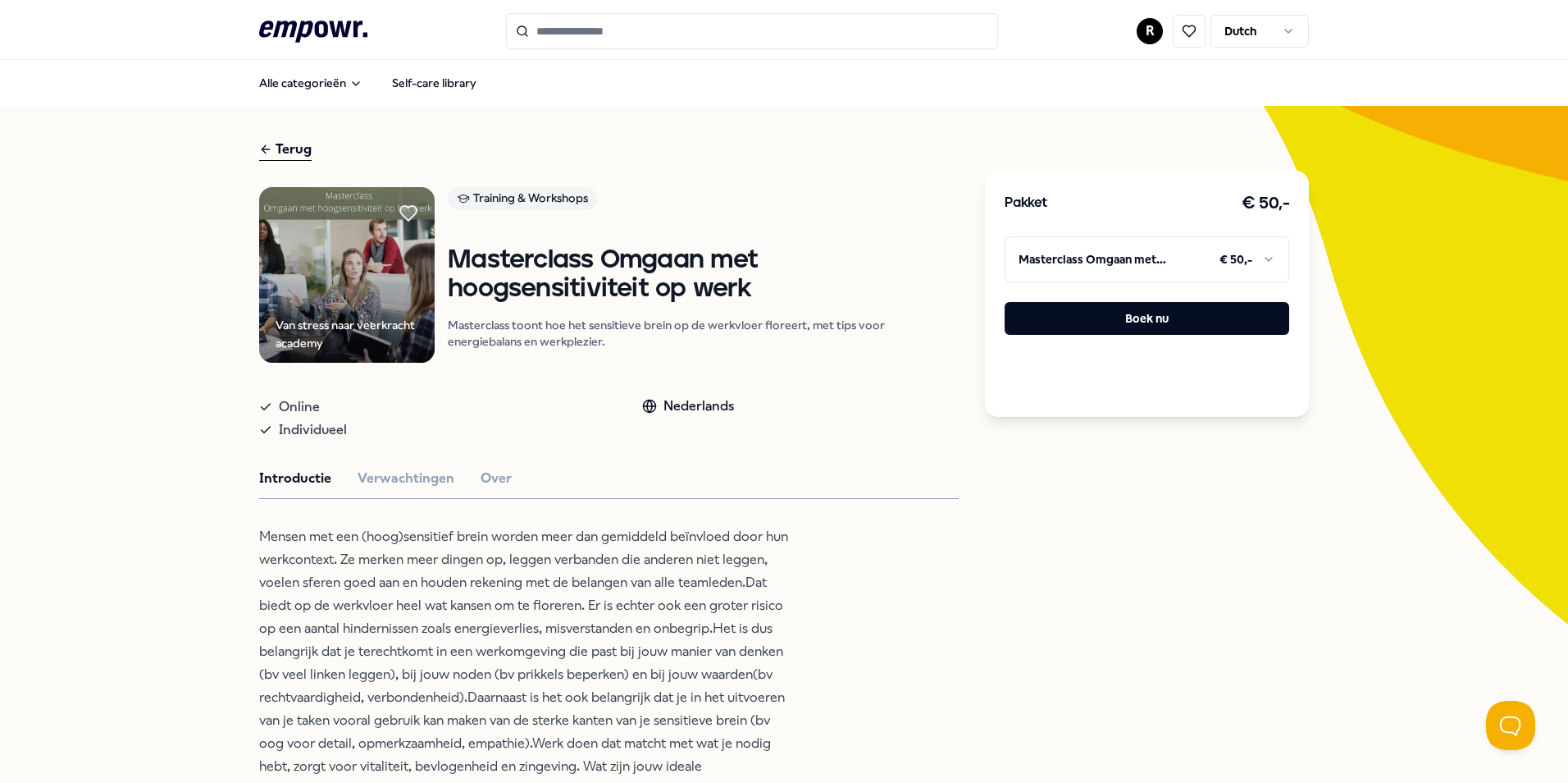
click at [289, 146] on div "Terug" at bounding box center [285, 150] width 52 height 22
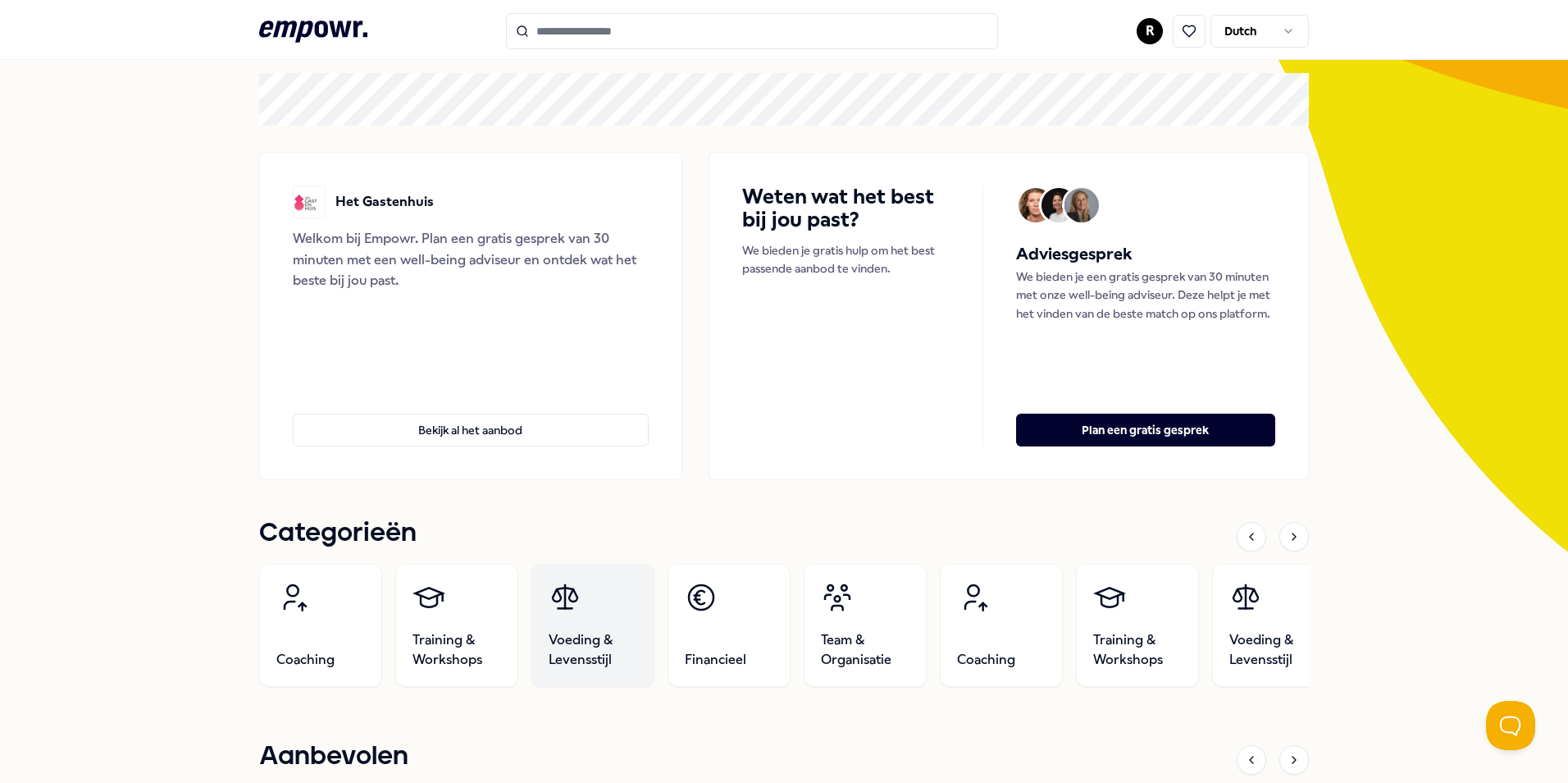
scroll to position [328, 0]
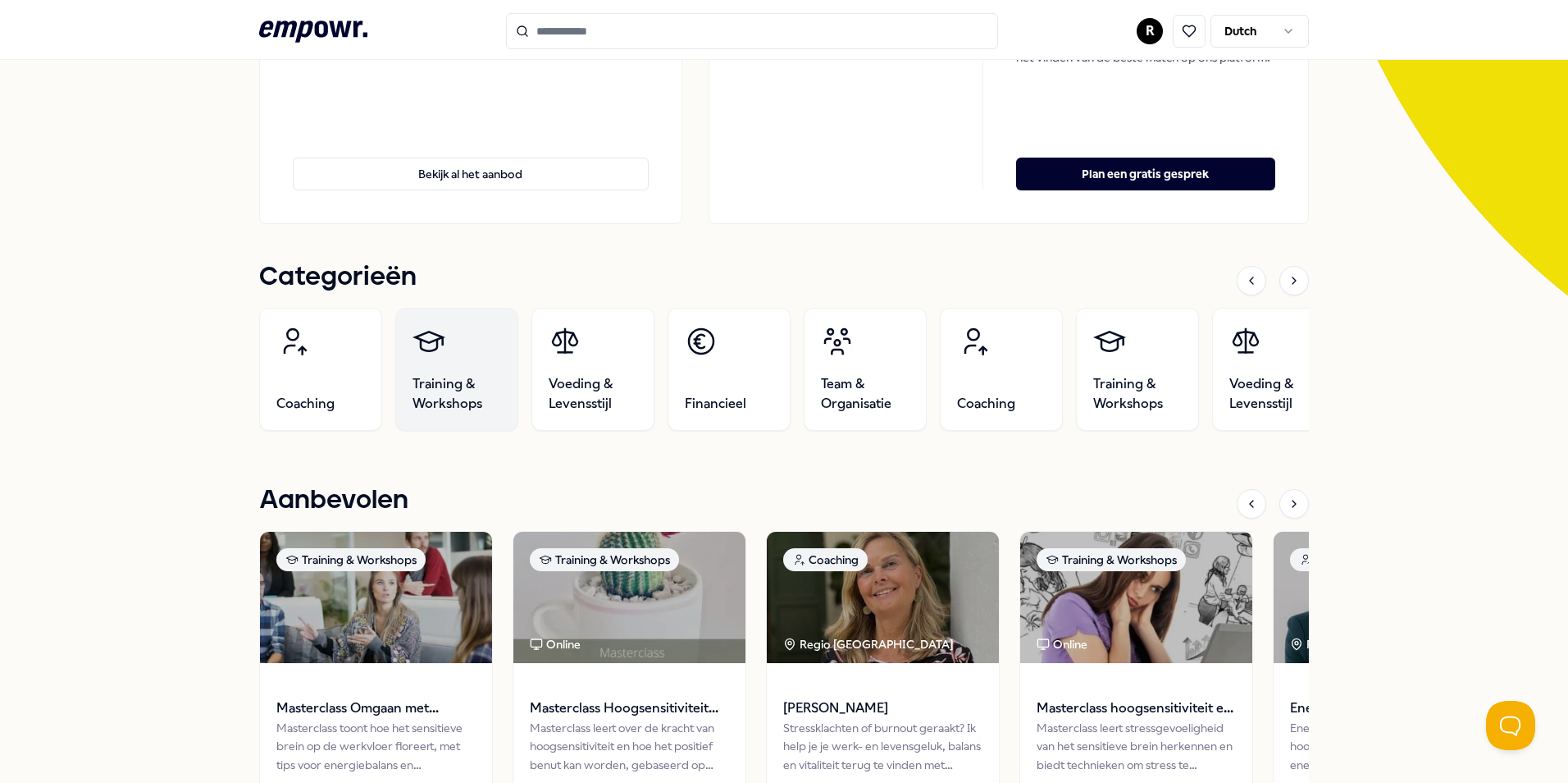
click at [453, 380] on span "Training & Workshops" at bounding box center [456, 394] width 88 height 39
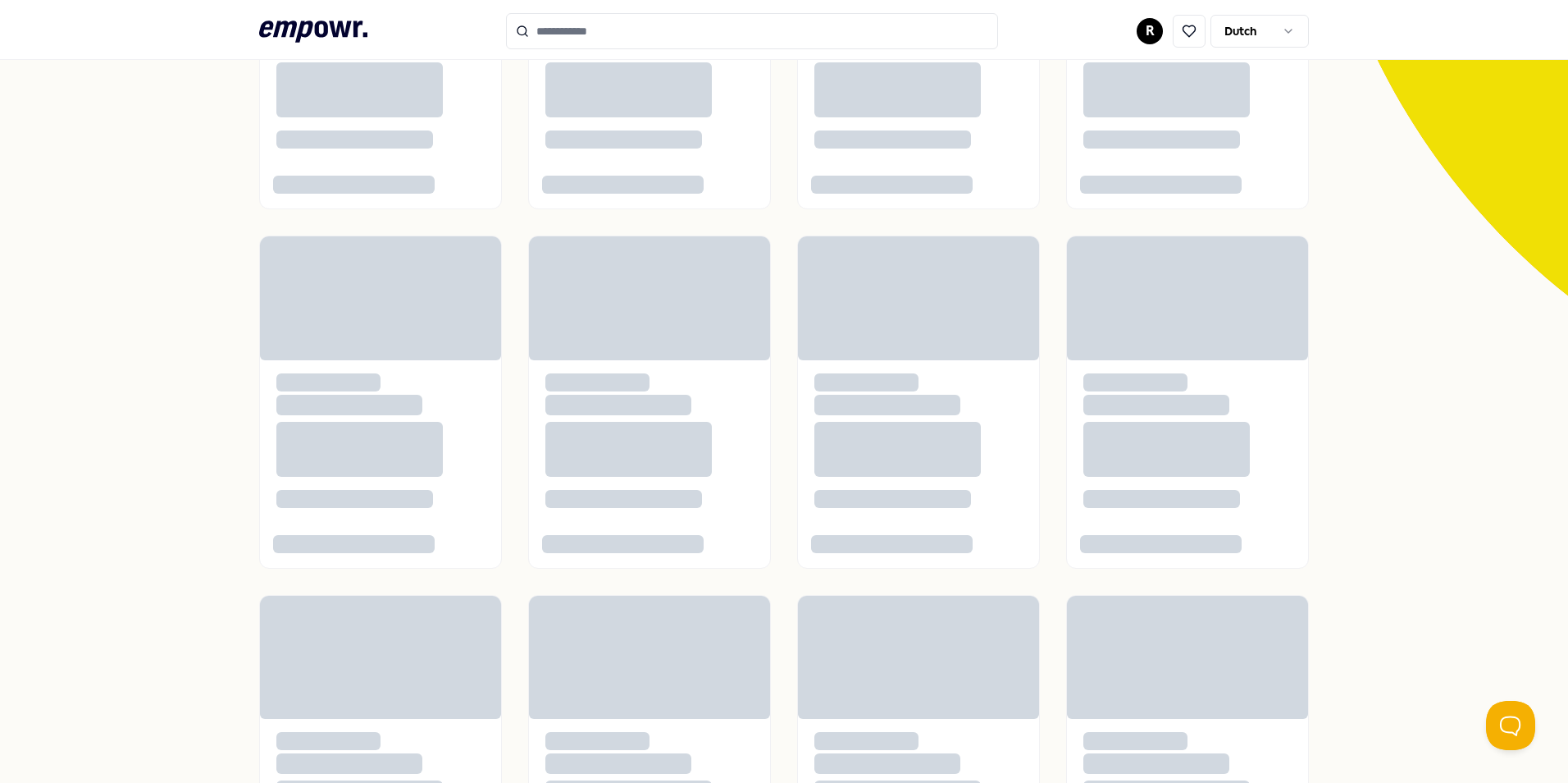
scroll to position [106, 0]
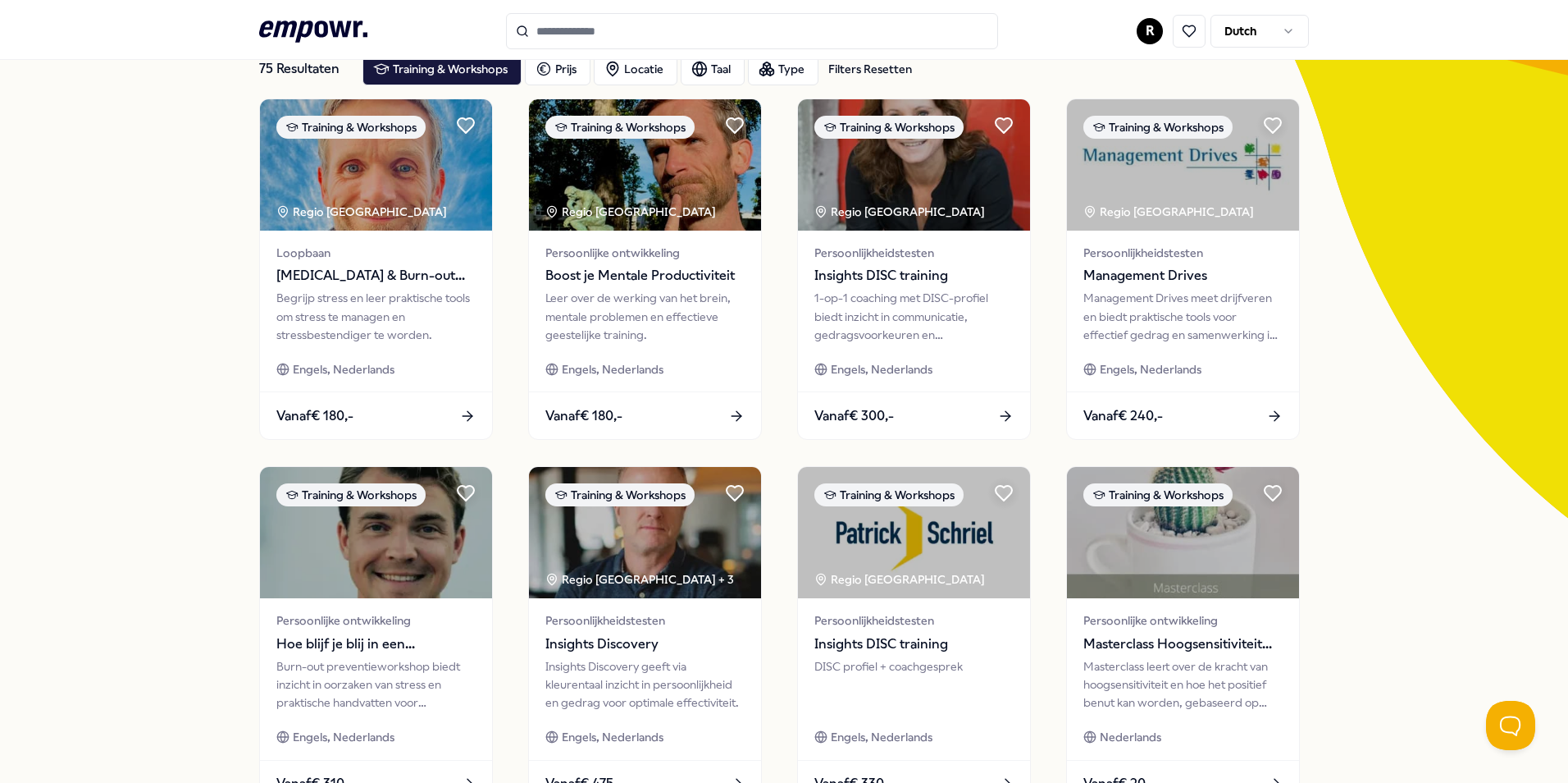
click at [563, 28] on input "Search for products, categories or subcategories" at bounding box center [752, 31] width 492 height 36
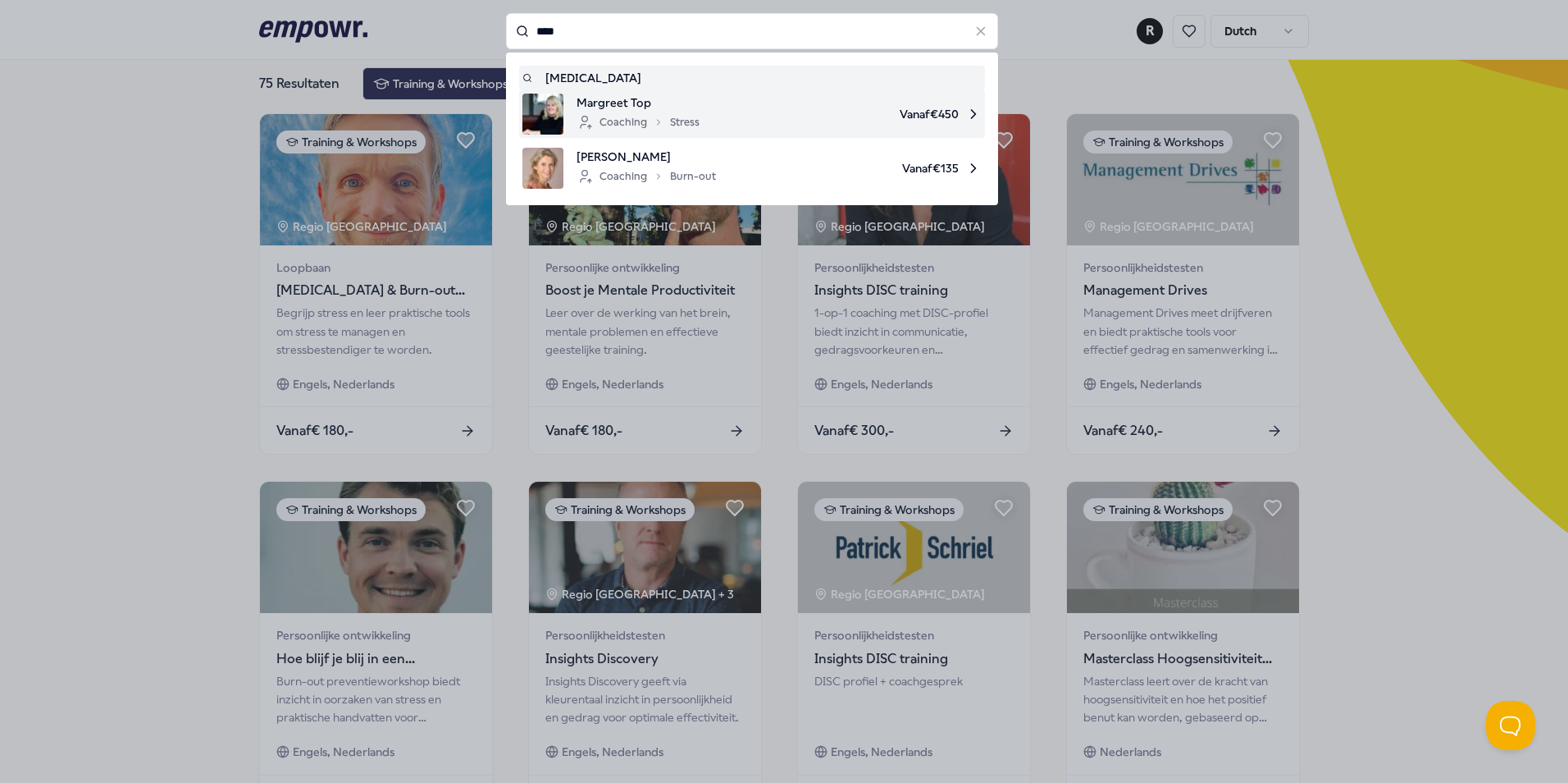
scroll to position [24, 0]
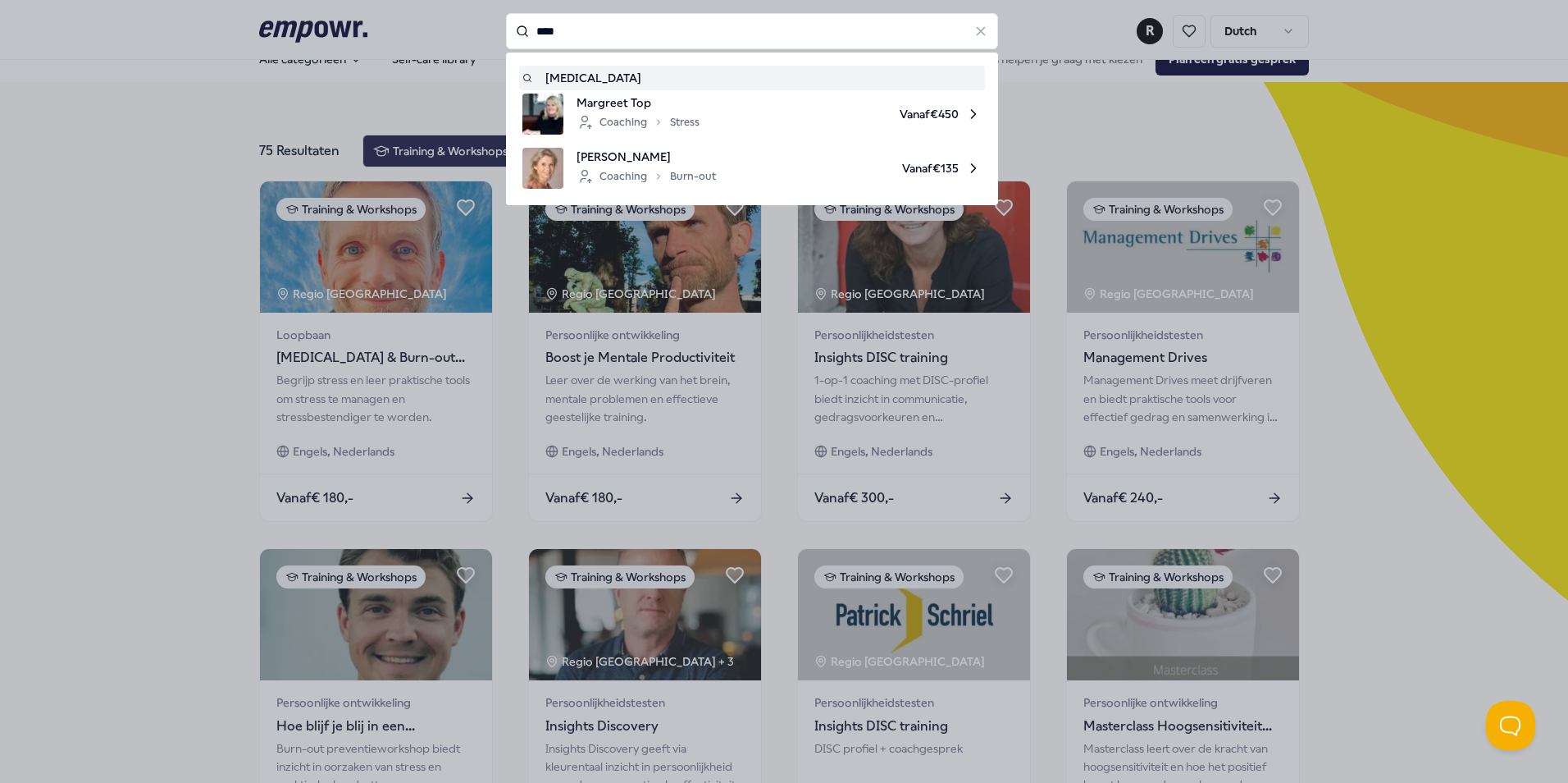
click at [575, 34] on input "****" at bounding box center [752, 31] width 492 height 36
click at [621, 112] on div "Coaching Stress" at bounding box center [638, 122] width 123 height 20
type input "****"
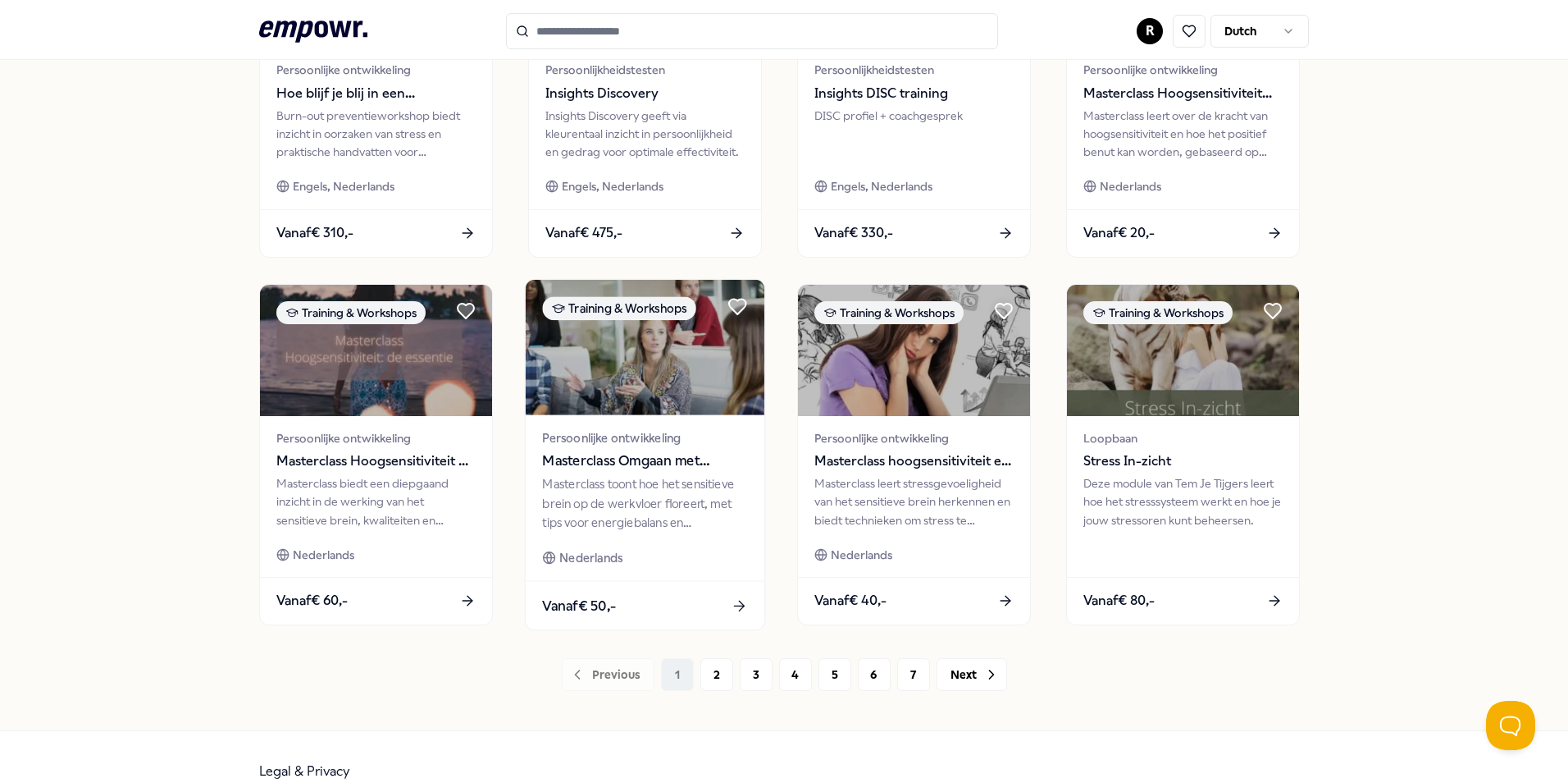
scroll to position [685, 0]
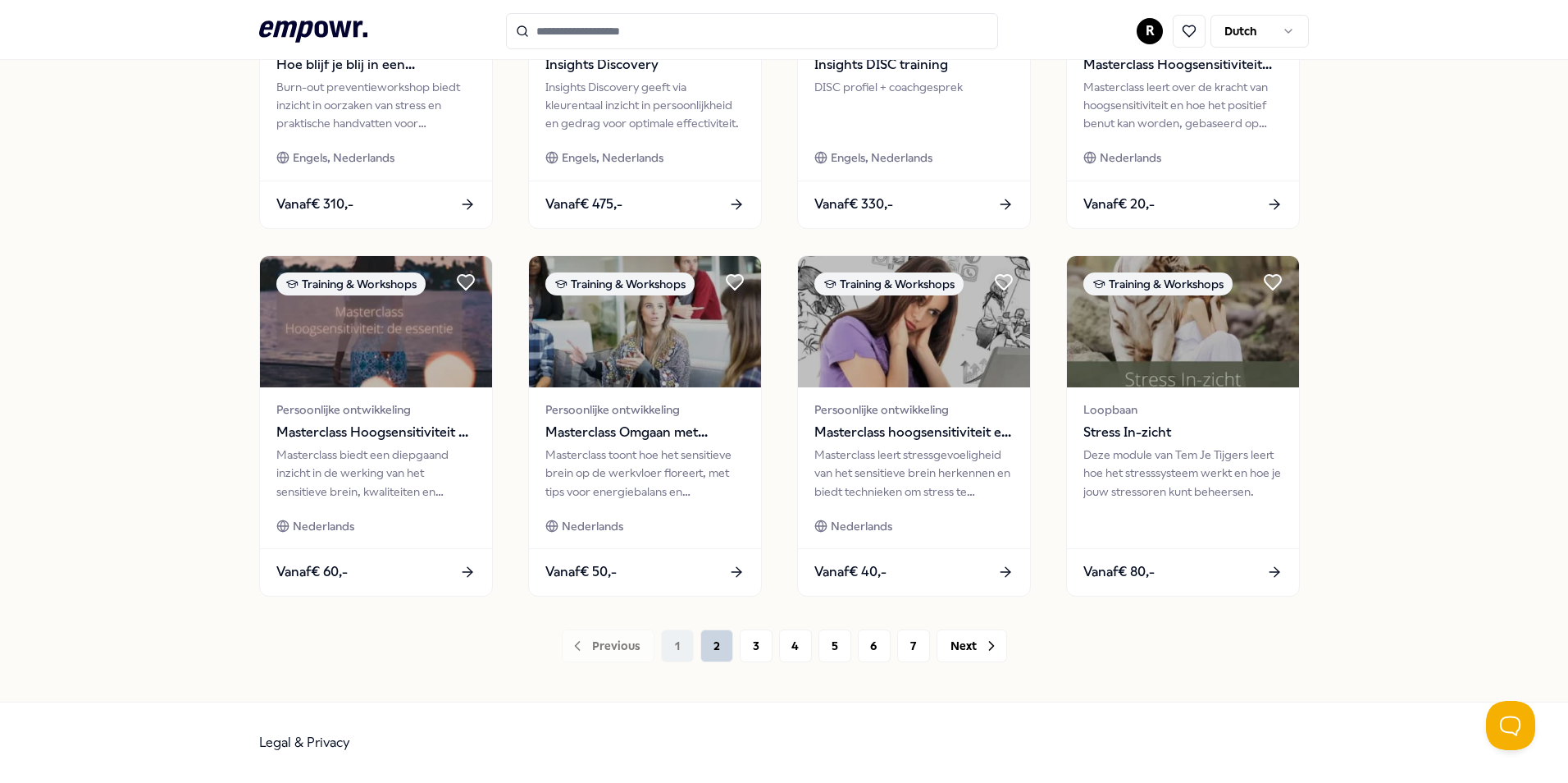
click at [711, 647] on button "2" at bounding box center [717, 646] width 33 height 33
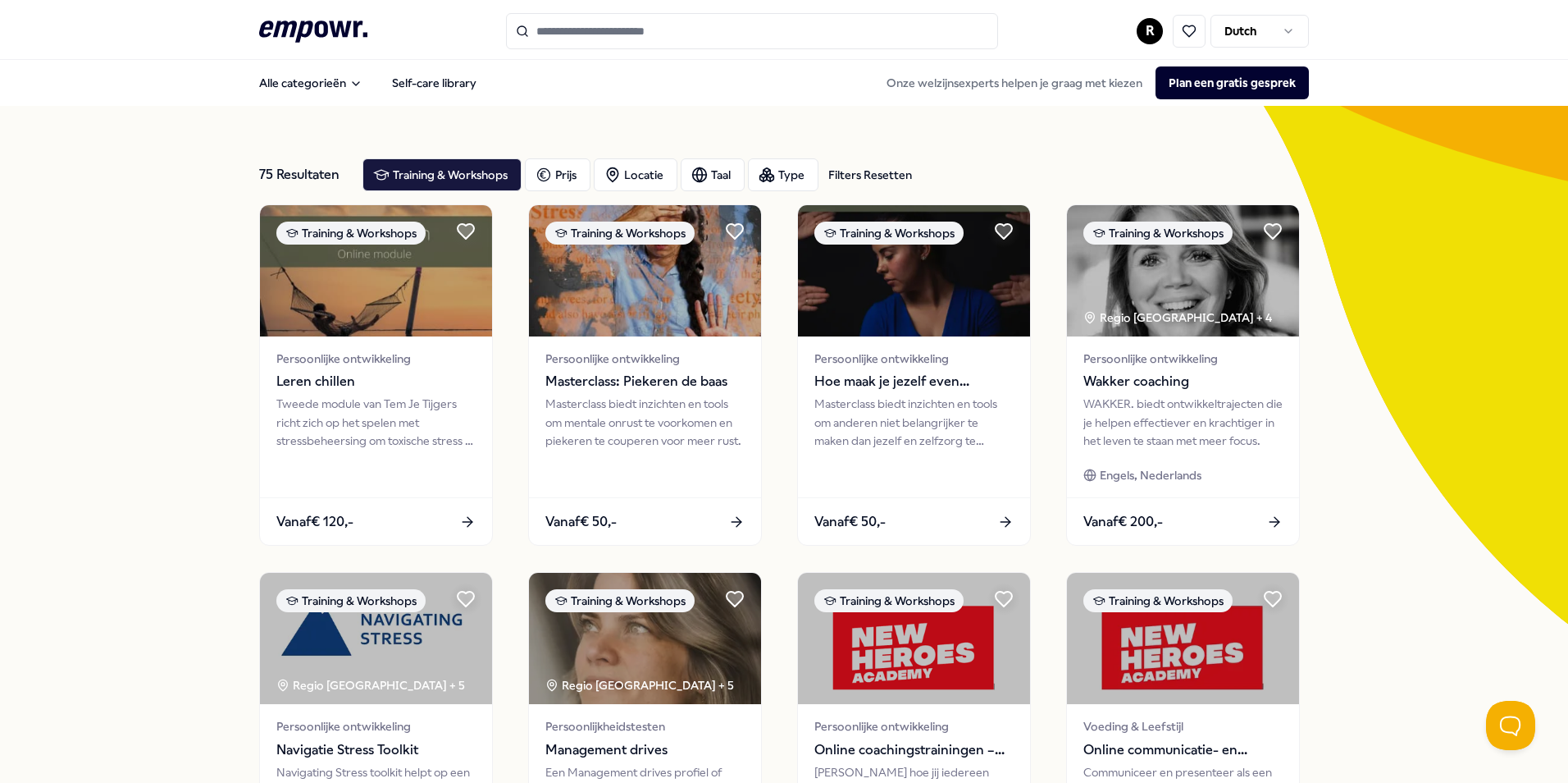
click at [573, 30] on input "Search for products, categories or subcategories" at bounding box center [752, 31] width 492 height 36
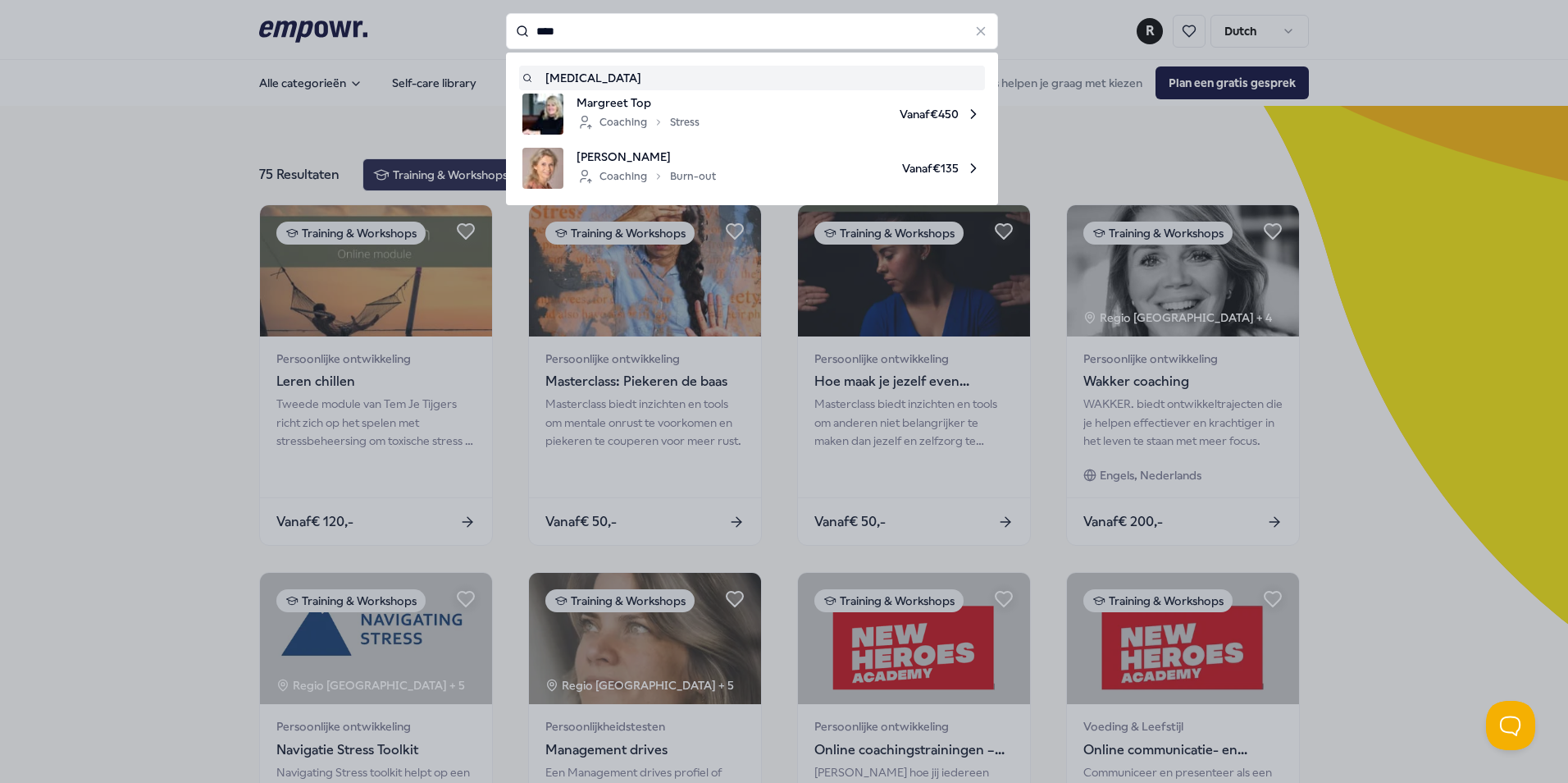
click at [608, 77] on div "[MEDICAL_DATA]" at bounding box center [752, 77] width 459 height 18
type input "****"
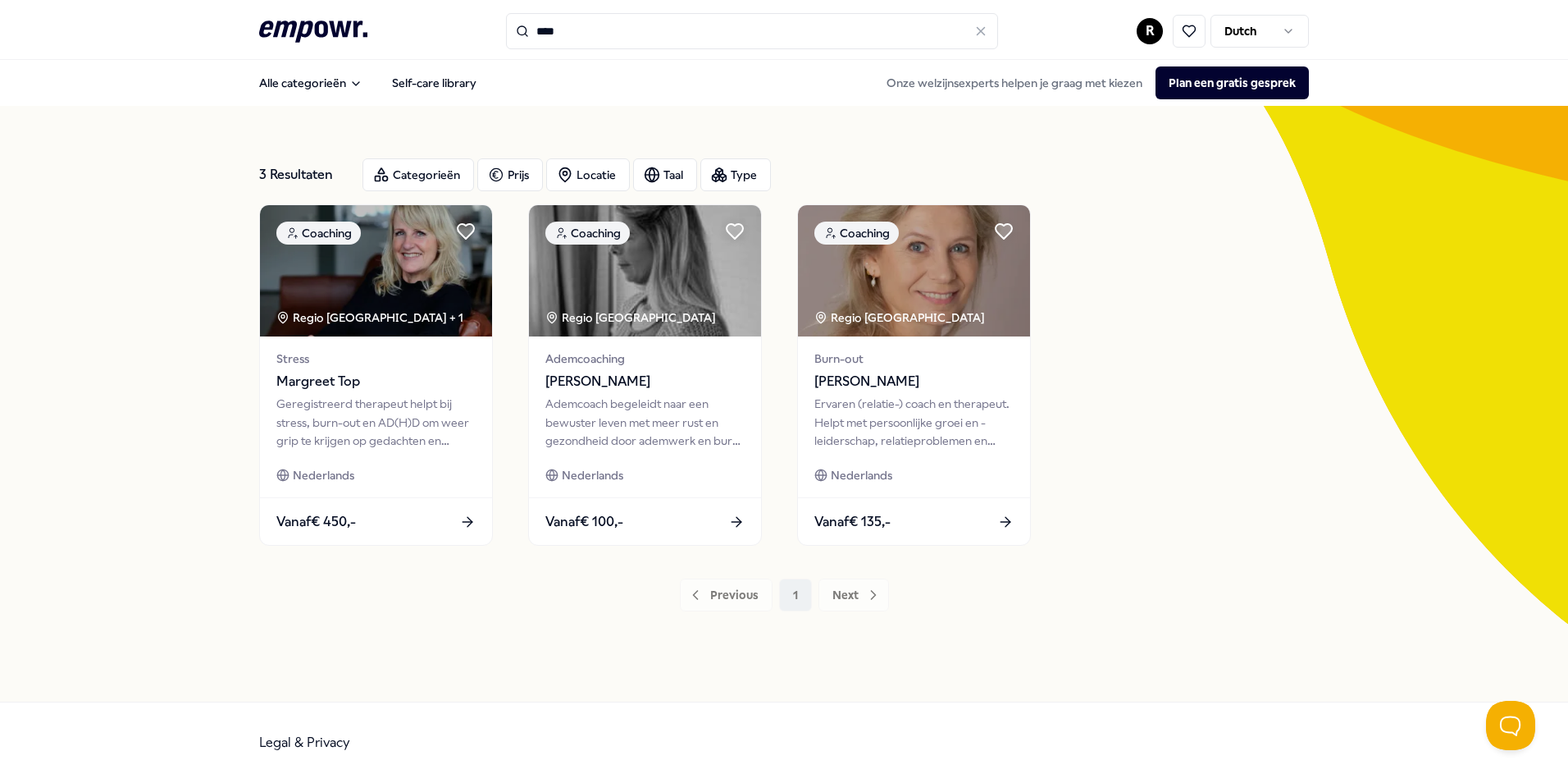
click at [637, 33] on input "****" at bounding box center [752, 31] width 492 height 36
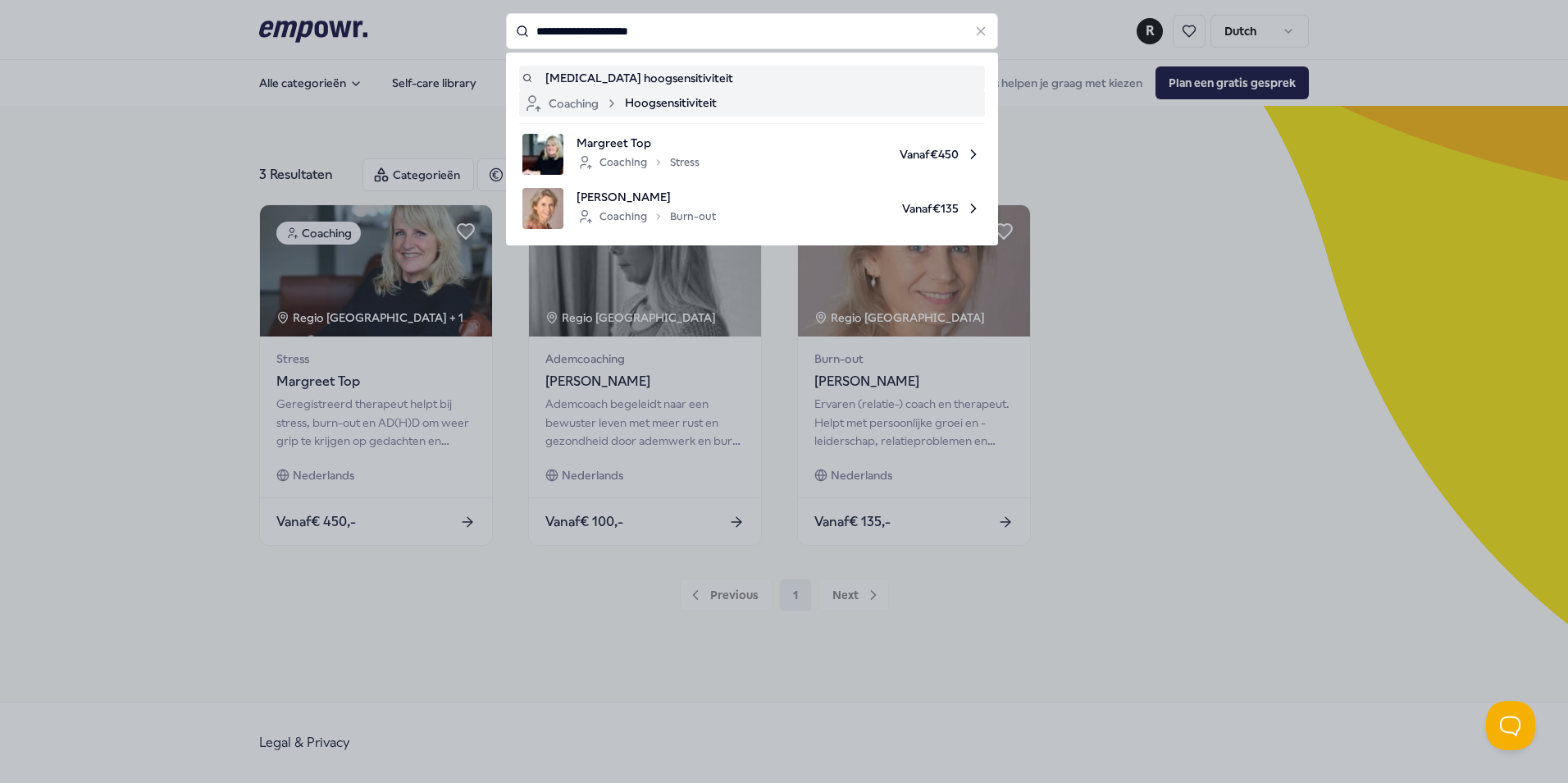
click at [702, 108] on span "Hoogsensitiviteit" at bounding box center [671, 103] width 92 height 20
type input "**********"
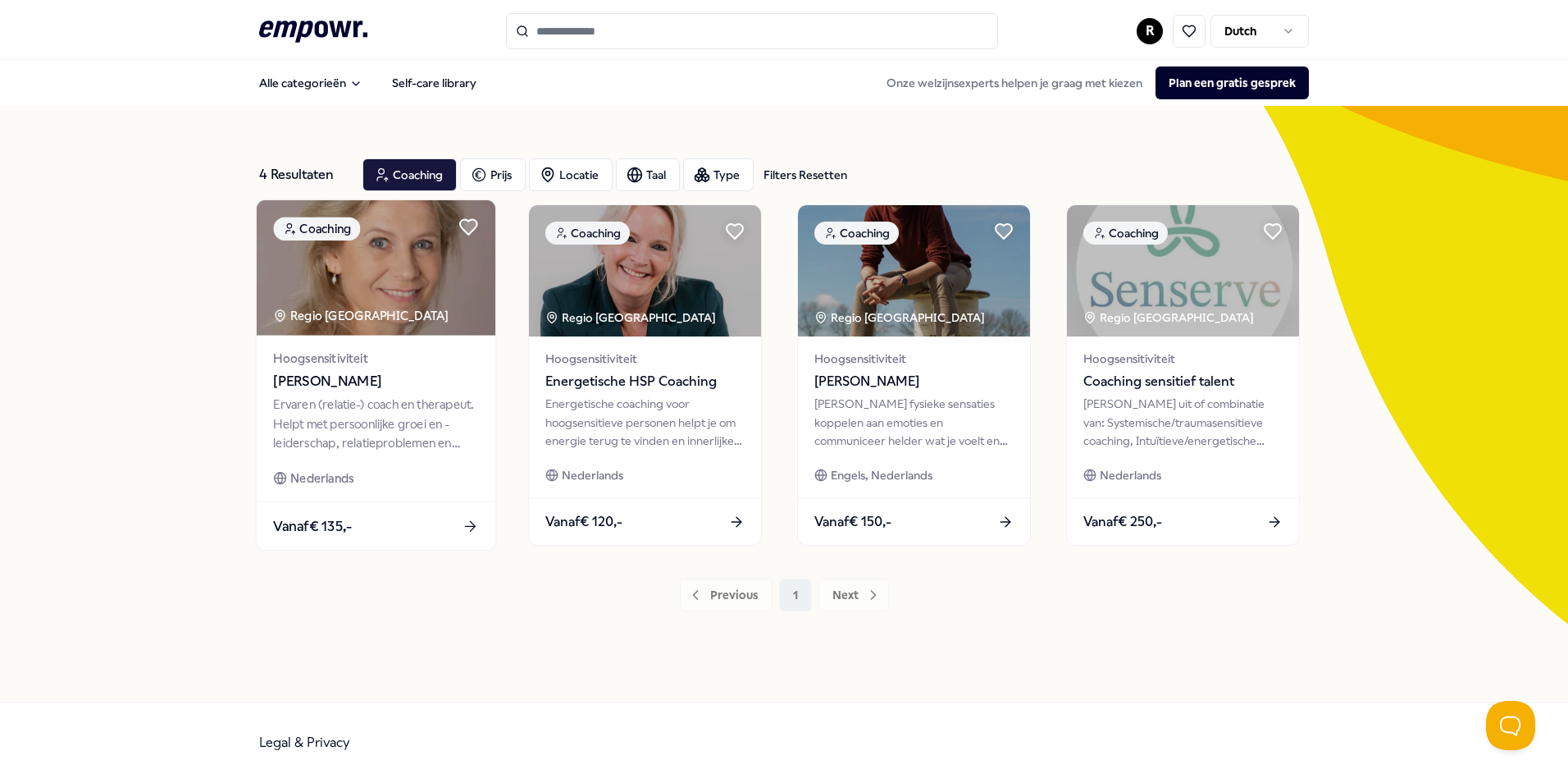
click at [378, 335] on img at bounding box center [376, 268] width 239 height 135
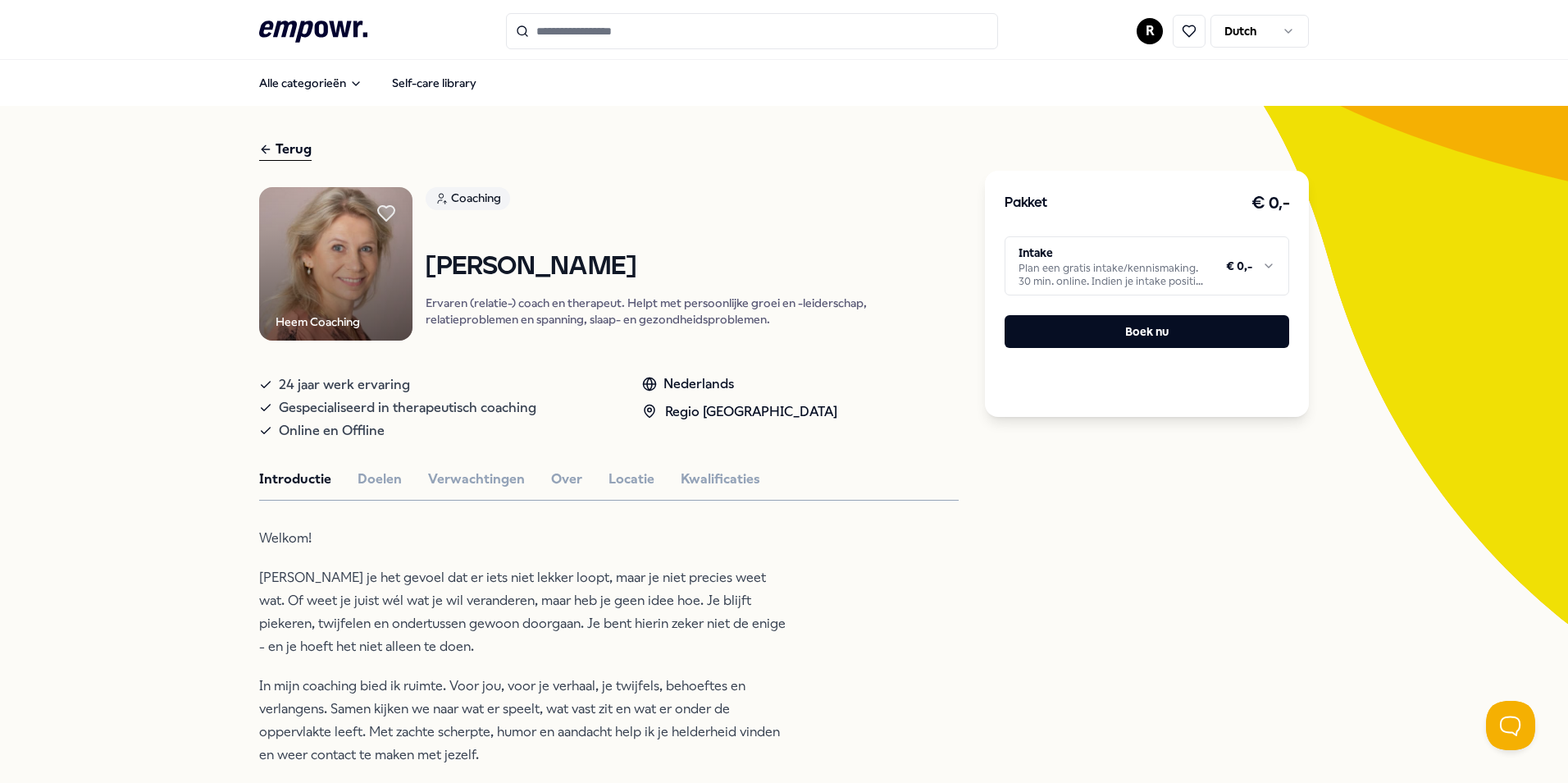
click at [295, 143] on div "Terug" at bounding box center [285, 150] width 52 height 22
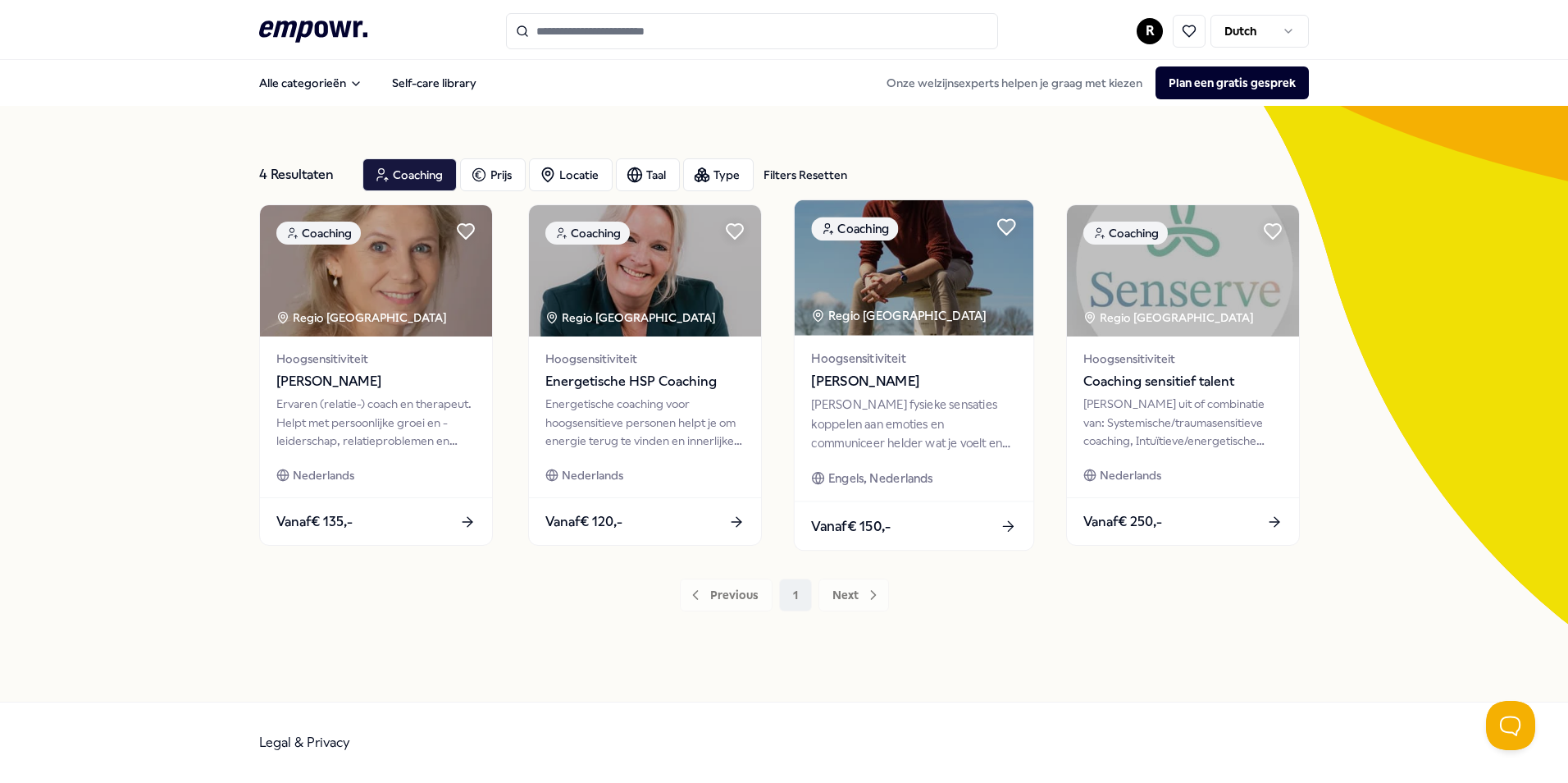
click at [915, 301] on img at bounding box center [914, 268] width 239 height 135
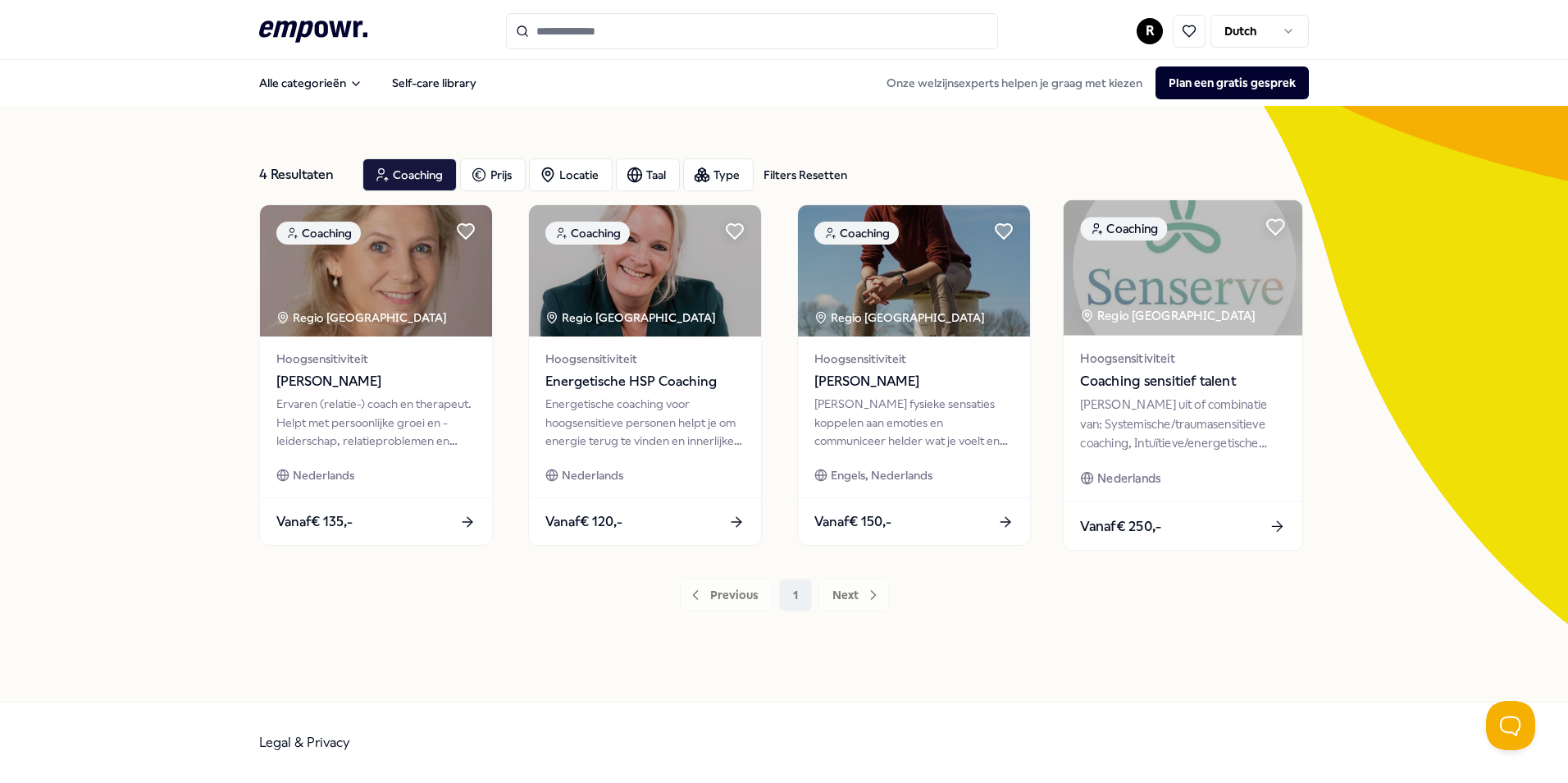
click at [1170, 325] on div "Regio [GEOGRAPHIC_DATA]" at bounding box center [1169, 315] width 178 height 19
